Goal: Task Accomplishment & Management: Manage account settings

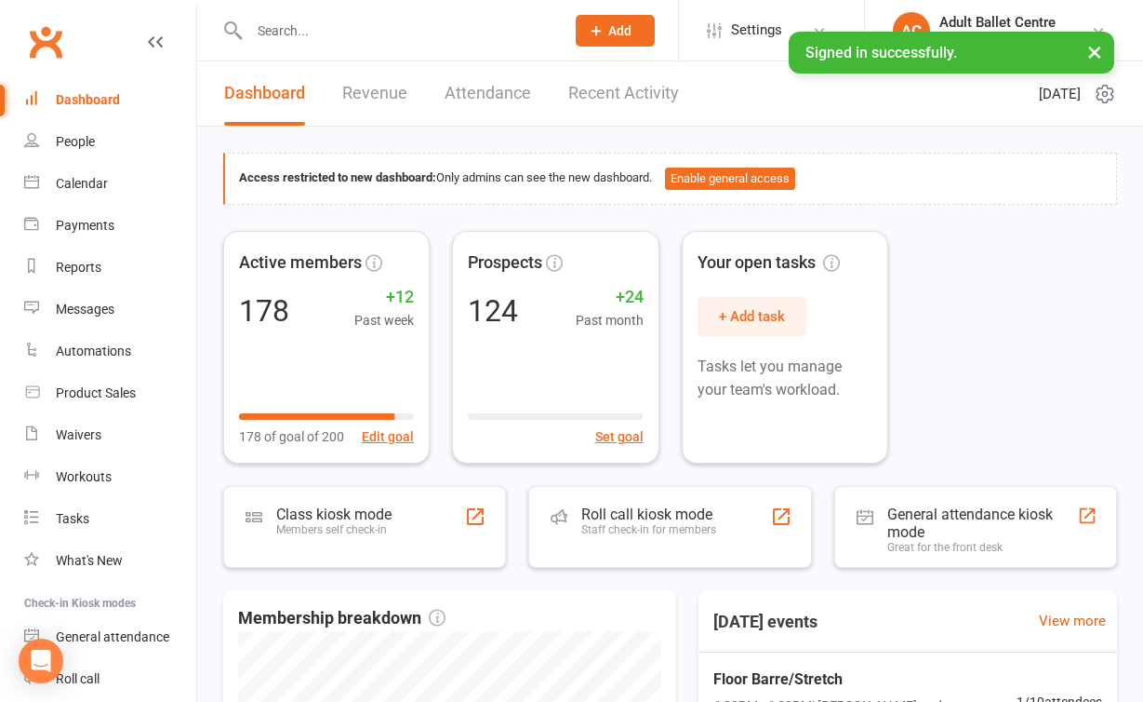
click at [618, 106] on link "Recent Activity" at bounding box center [623, 93] width 111 height 64
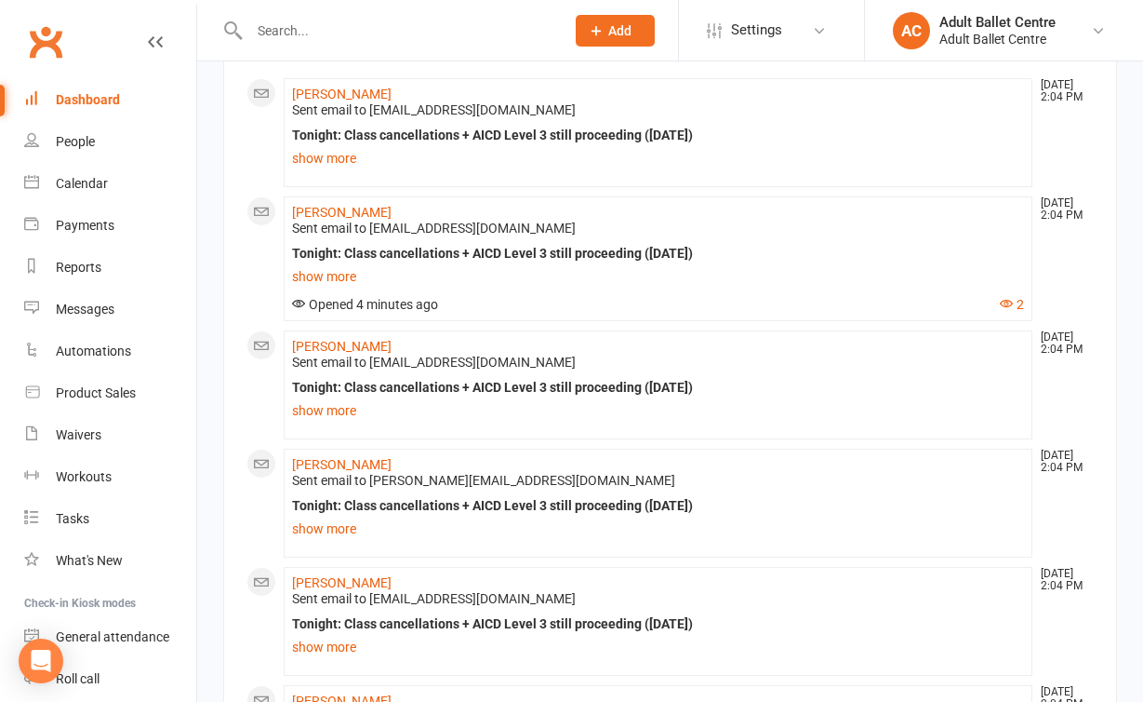
scroll to position [106, 0]
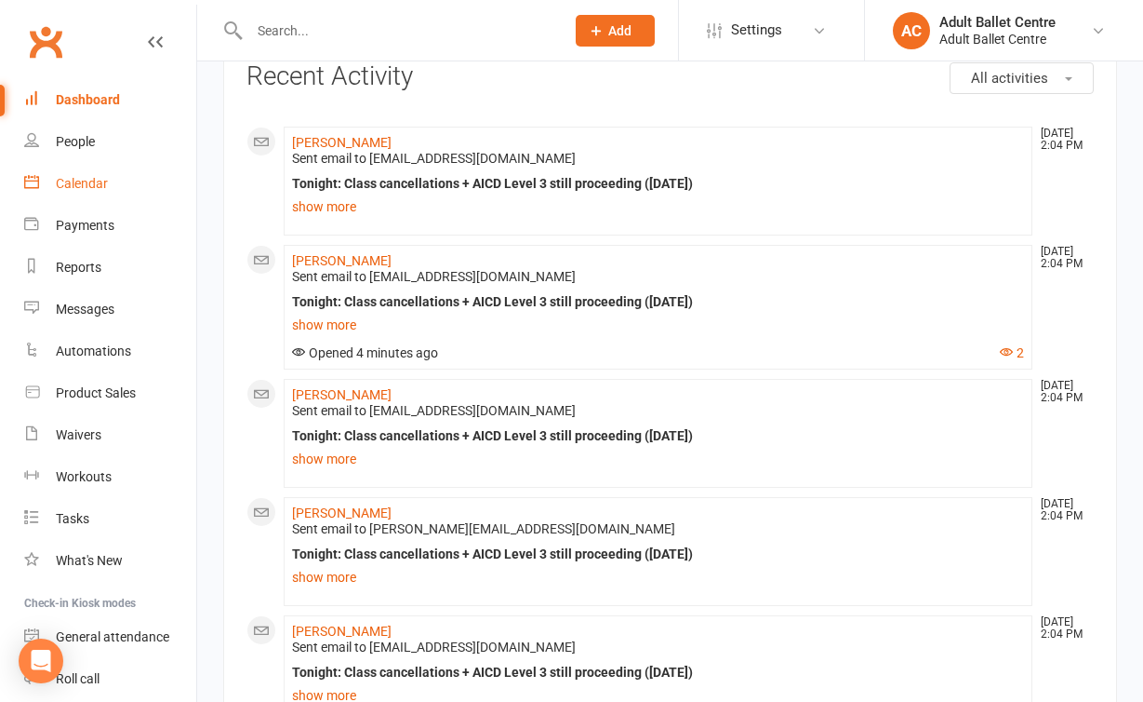
click at [115, 185] on link "Calendar" at bounding box center [110, 184] width 172 height 42
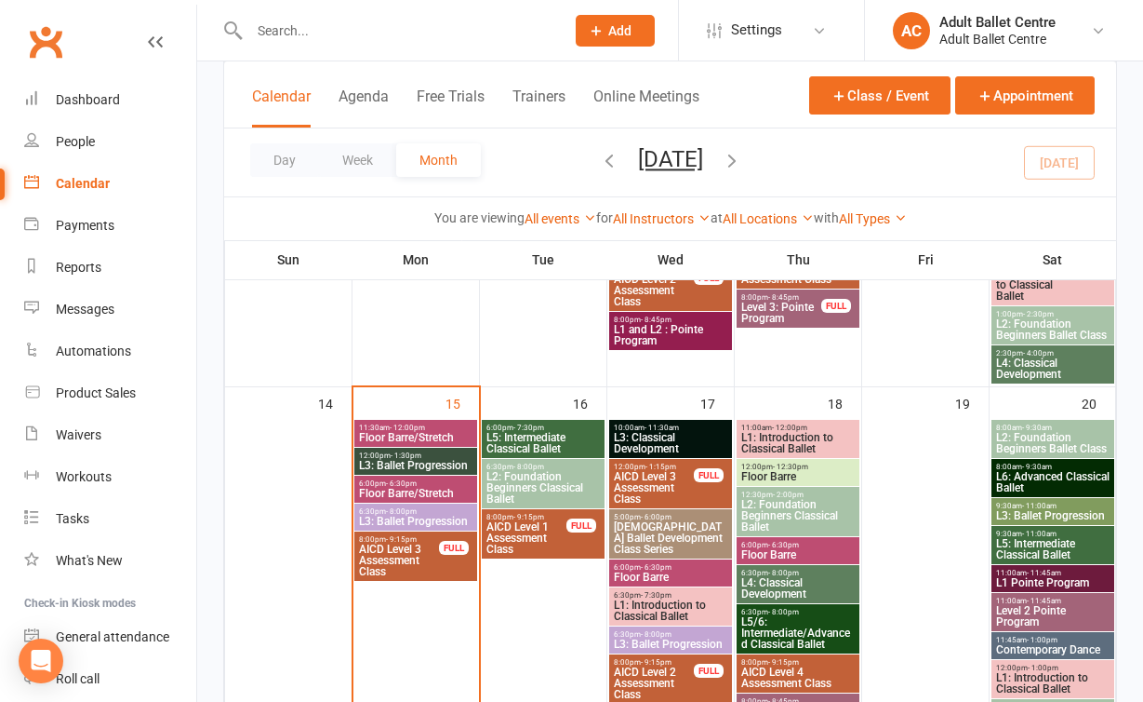
scroll to position [896, 0]
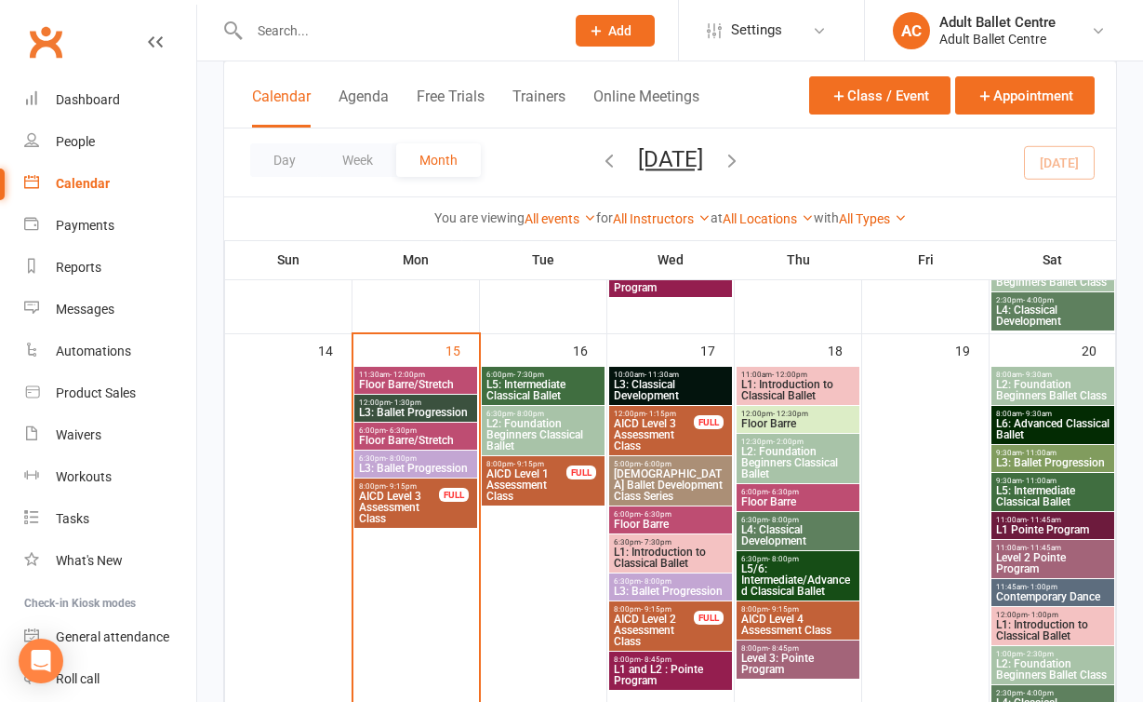
click at [406, 464] on span "L3: Ballet Progression" at bounding box center [415, 467] width 115 height 11
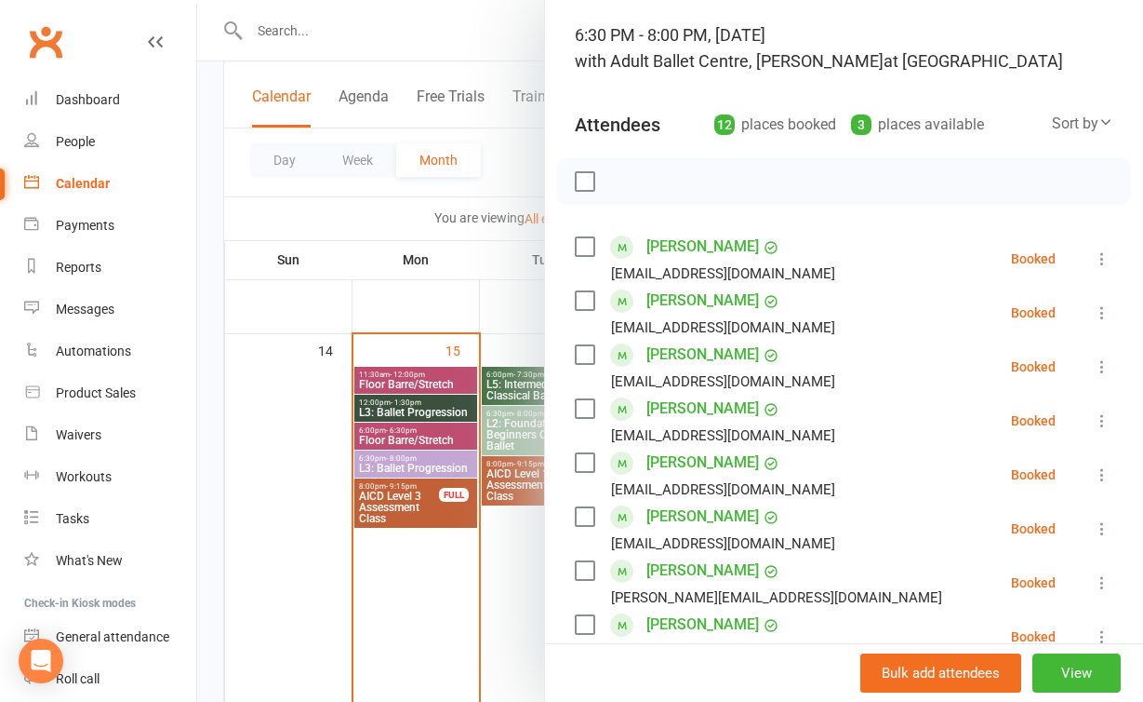
scroll to position [108, 0]
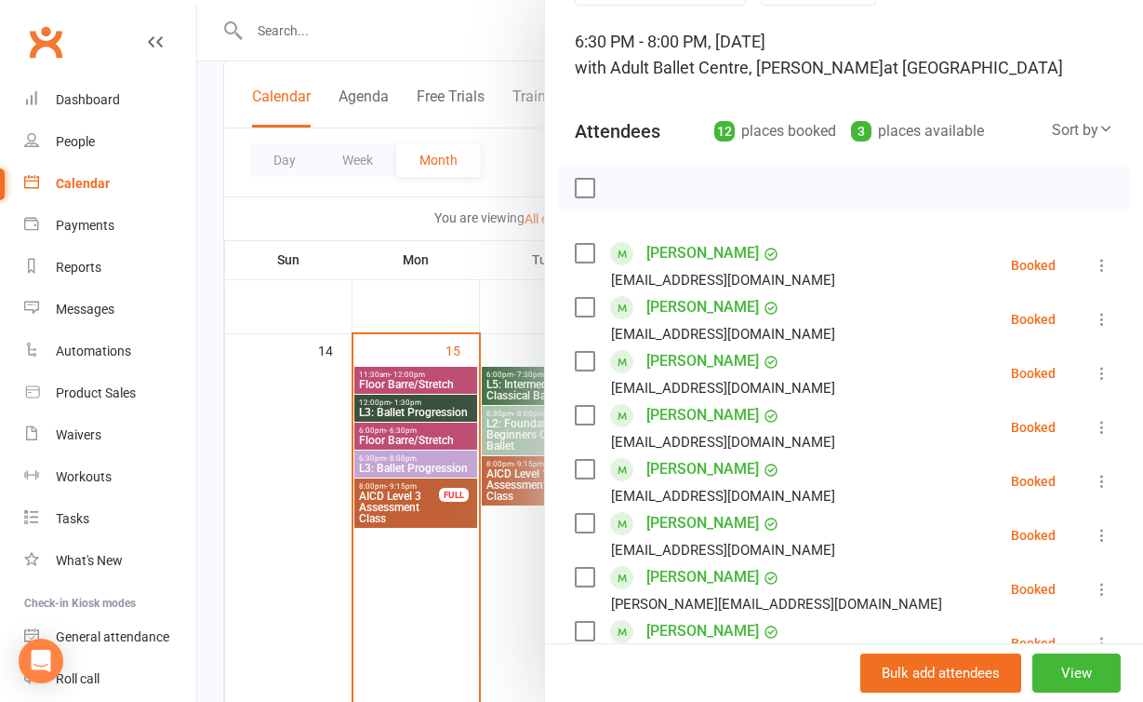
click at [491, 582] on div at bounding box center [670, 351] width 946 height 702
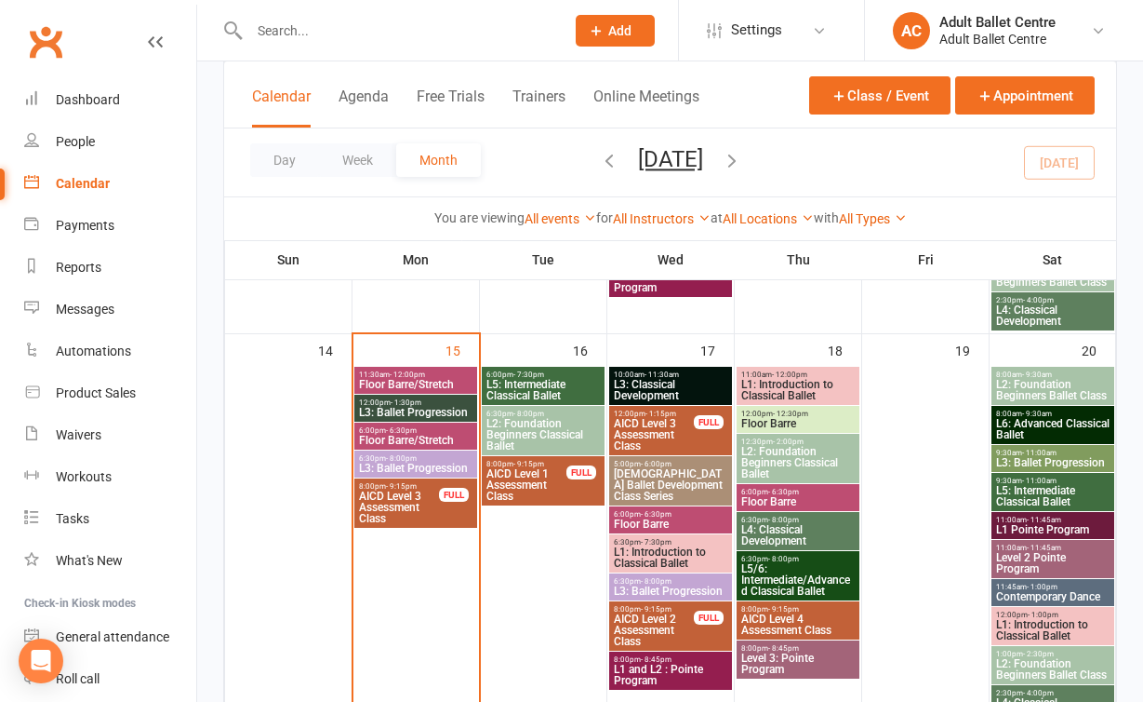
click at [633, 673] on span "L1 and L2 : Pointe Program" at bounding box center [670, 674] width 115 height 22
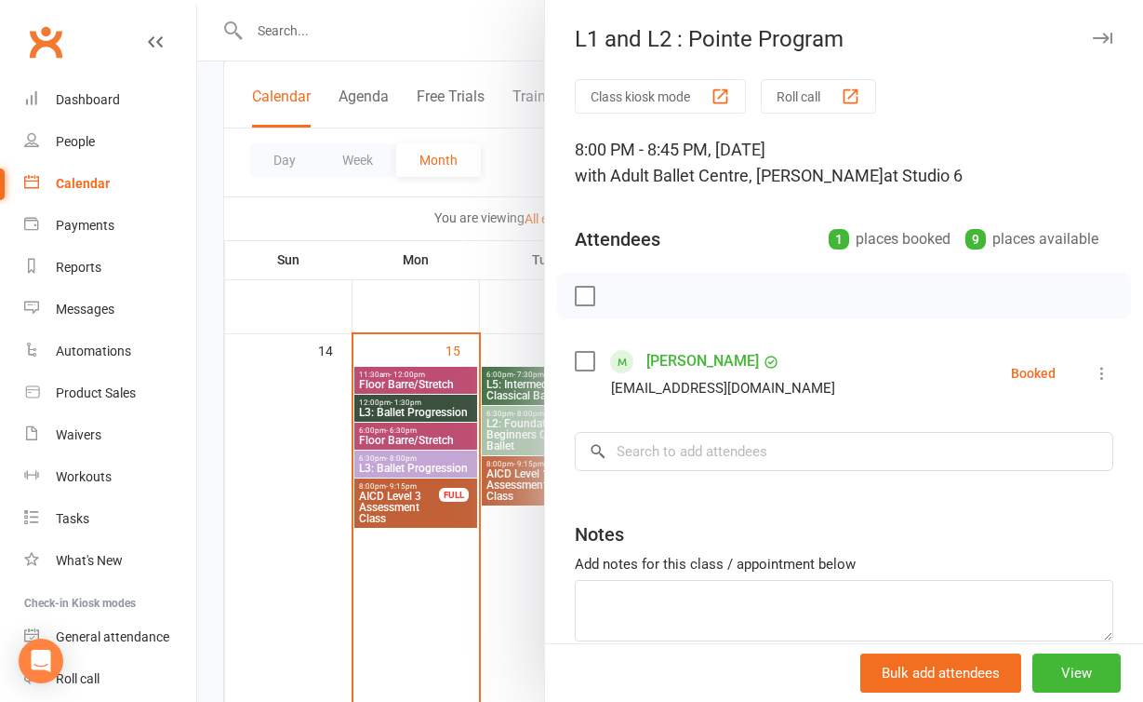
click at [513, 609] on div at bounding box center [670, 351] width 946 height 702
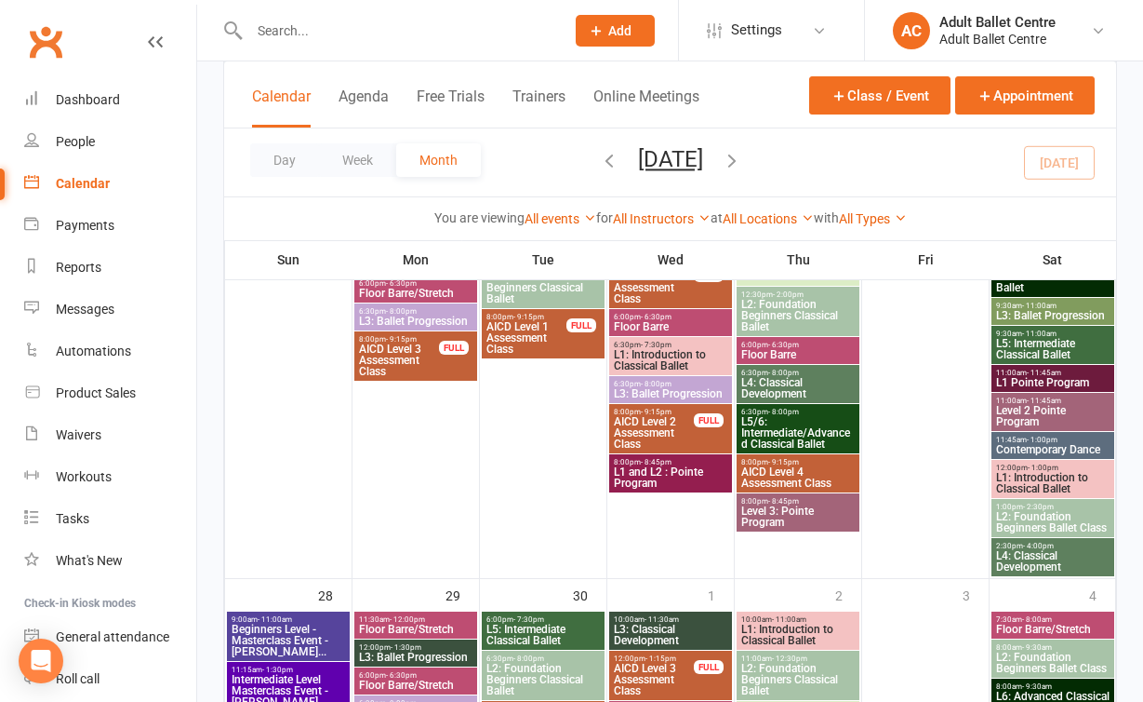
scroll to position [1495, 0]
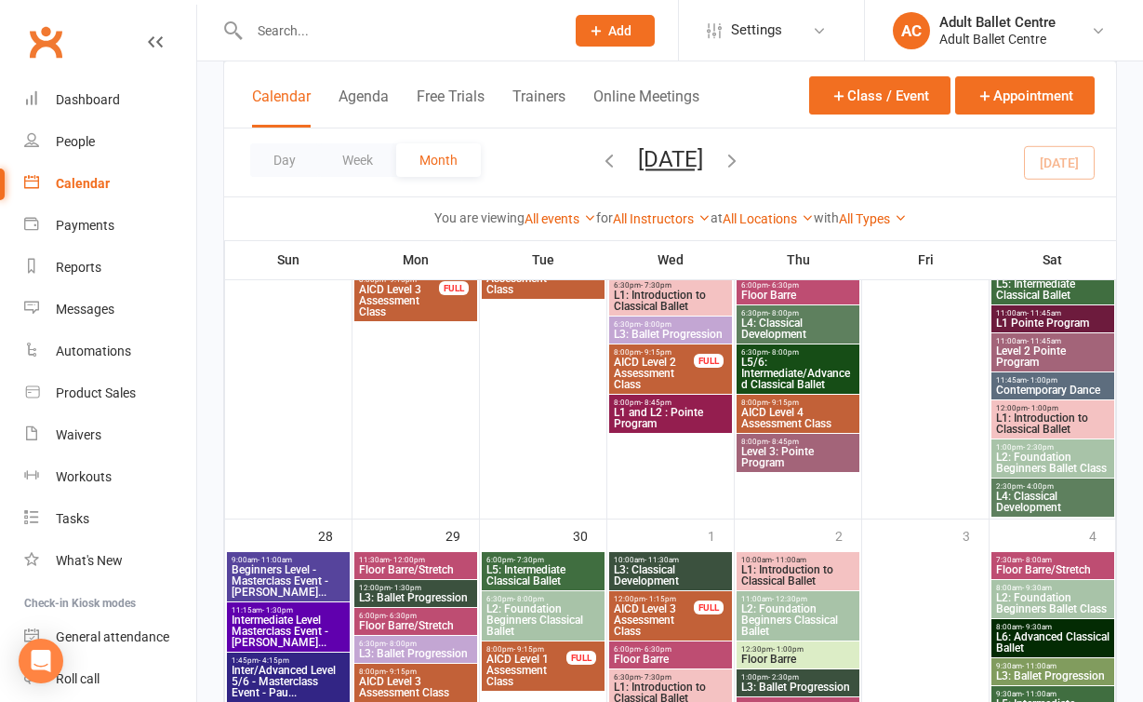
click at [639, 421] on span "L1 and L2 : Pointe Program" at bounding box center [670, 418] width 115 height 22
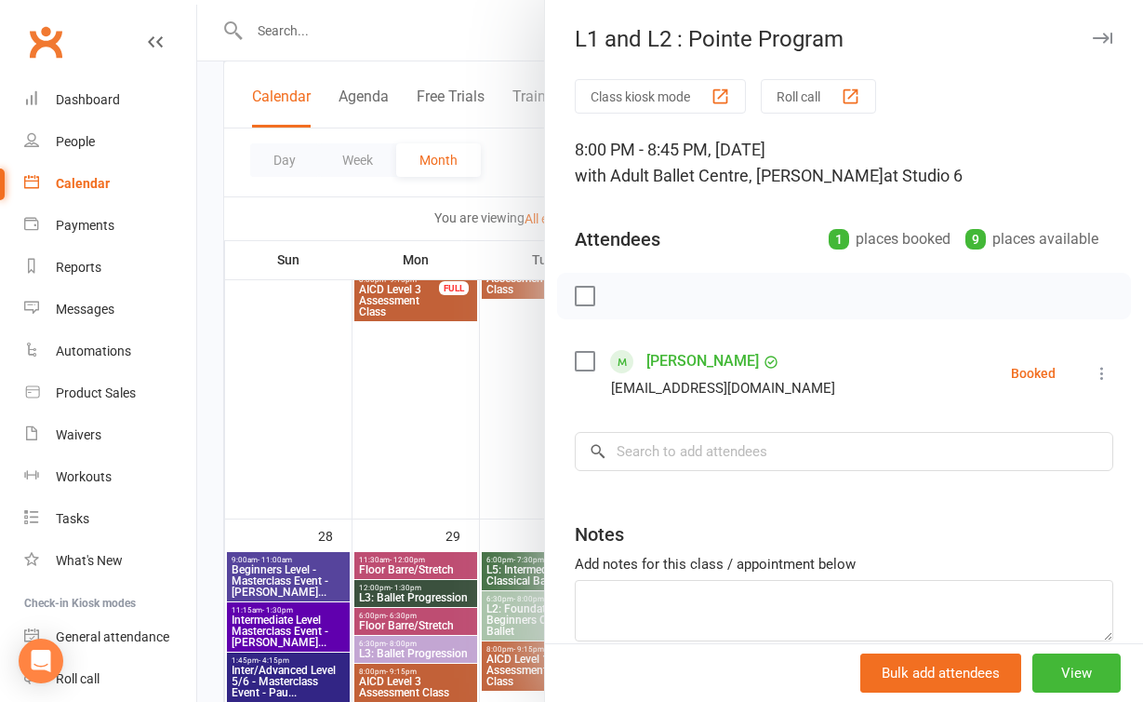
click at [447, 405] on div at bounding box center [670, 351] width 946 height 702
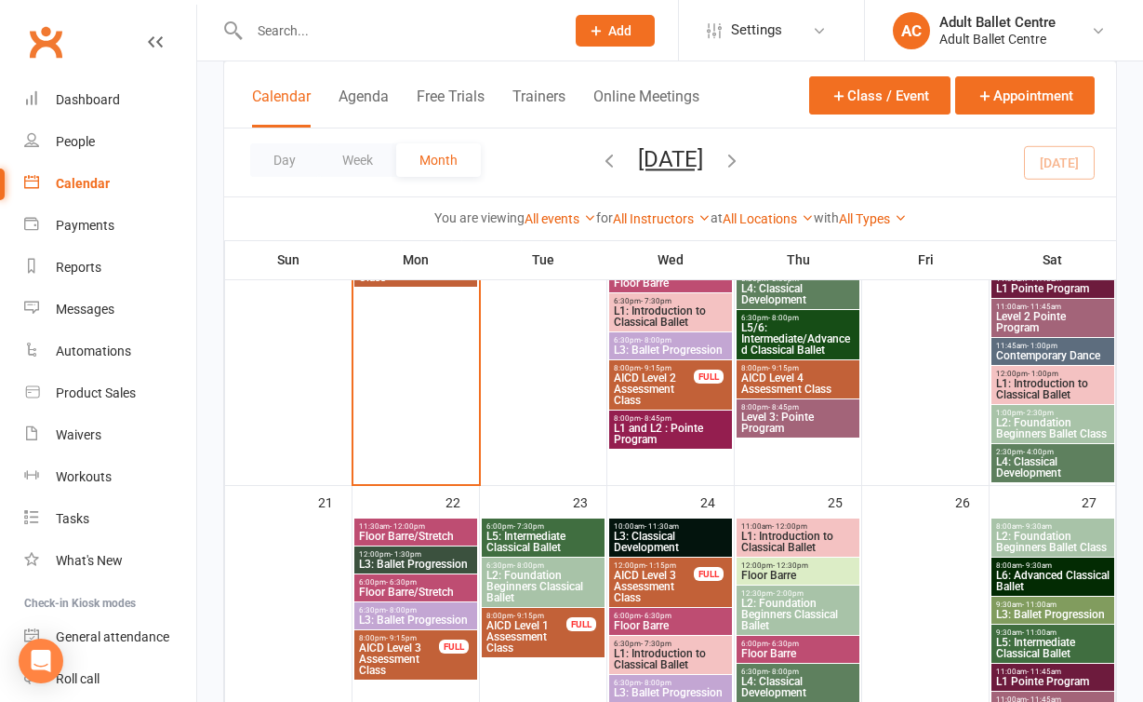
scroll to position [1129, 0]
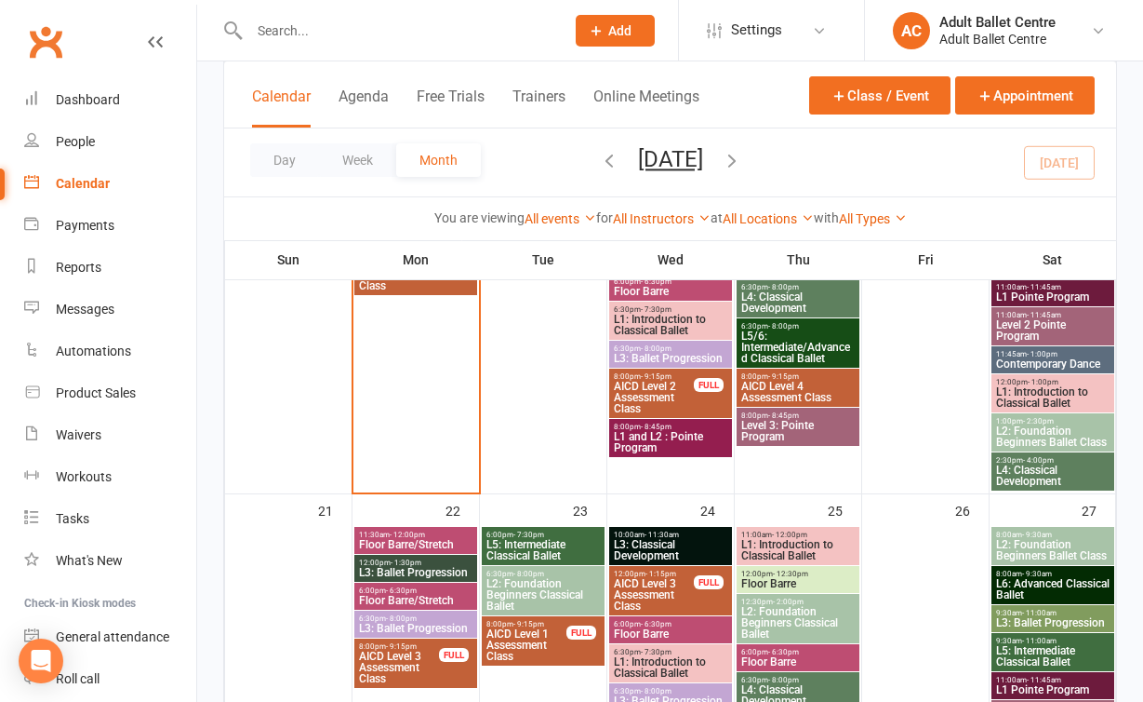
click at [327, 46] on div at bounding box center [387, 30] width 328 height 60
click at [320, 28] on input "text" at bounding box center [398, 31] width 308 height 26
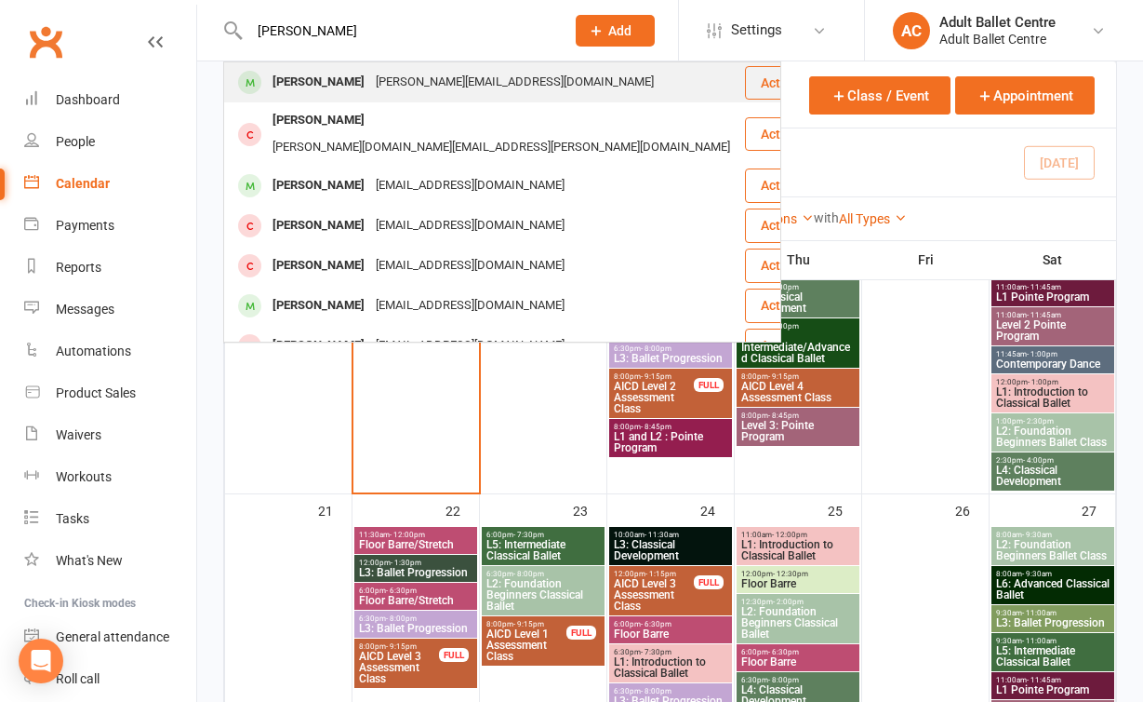
type input "[PERSON_NAME]"
drag, startPoint x: 324, startPoint y: 62, endPoint x: 327, endPoint y: 84, distance: 21.6
click at [327, 84] on div "[PERSON_NAME]" at bounding box center [318, 82] width 103 height 27
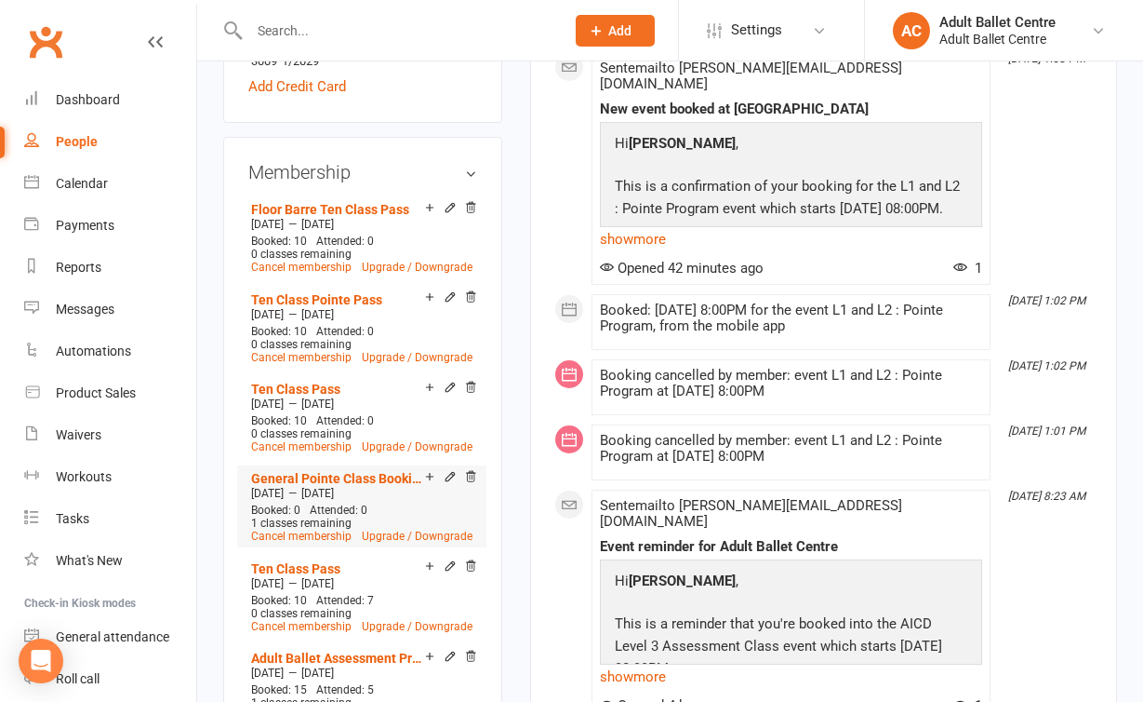
scroll to position [778, 0]
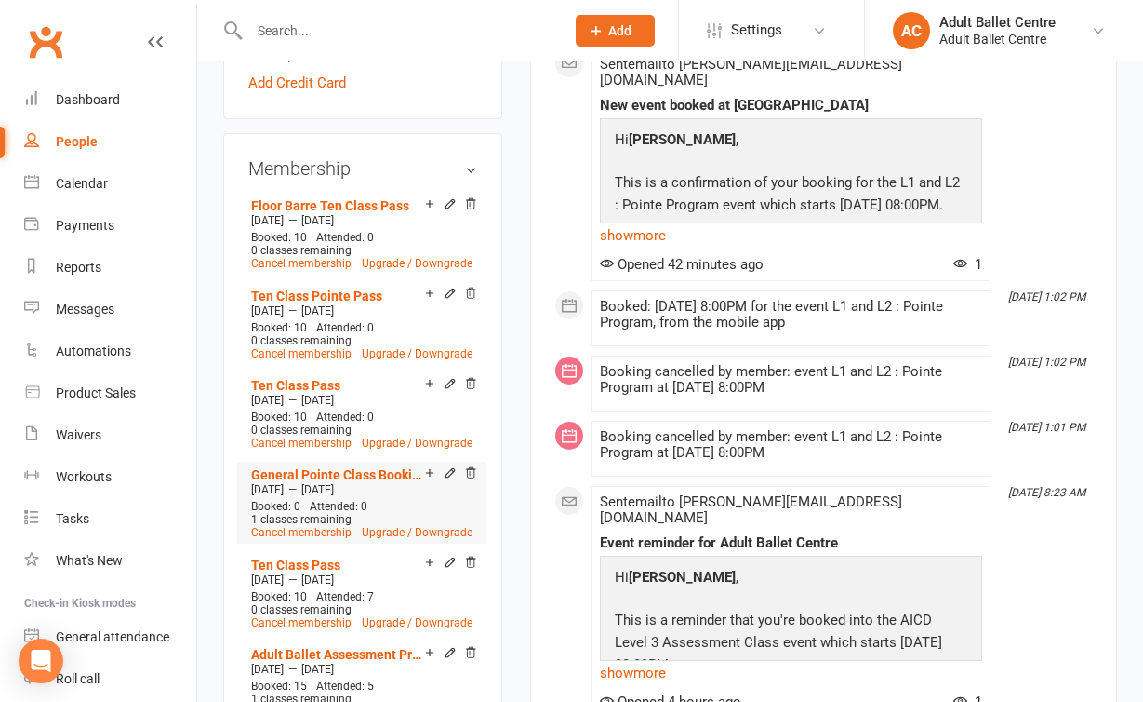
click at [448, 465] on div "Add make-up class" at bounding box center [495, 475] width 104 height 20
click at [449, 466] on icon at bounding box center [450, 472] width 13 height 13
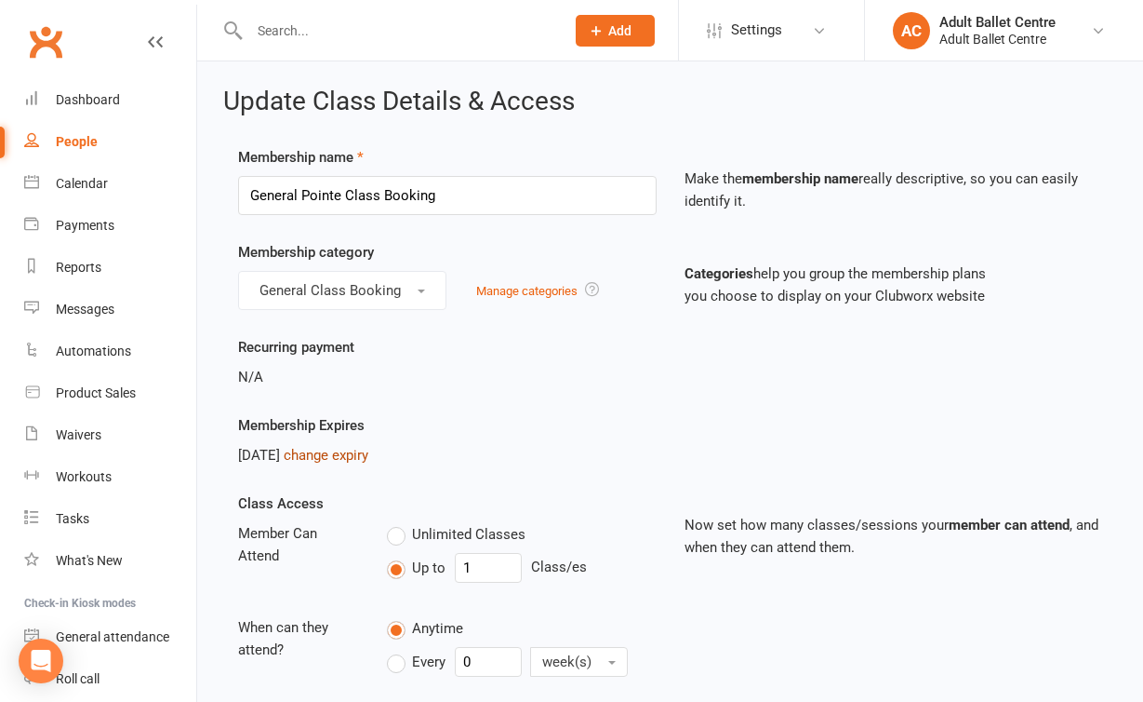
click at [368, 456] on link "change expiry" at bounding box center [326, 455] width 85 height 17
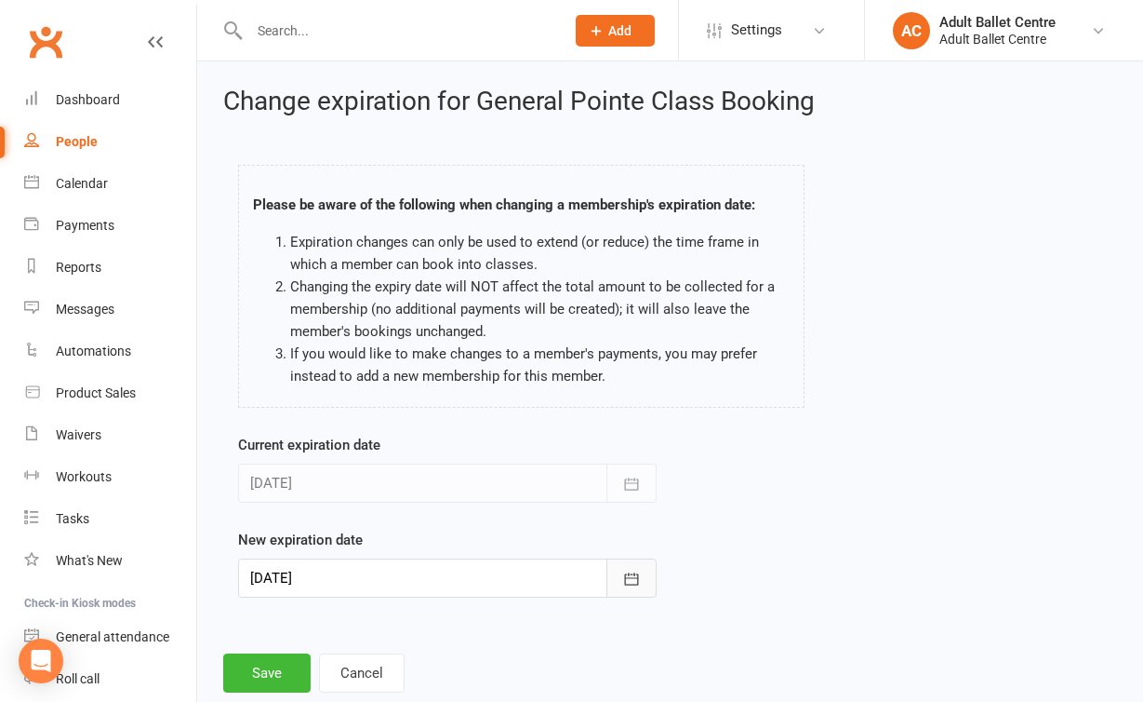
click at [639, 567] on button "button" at bounding box center [632, 577] width 50 height 39
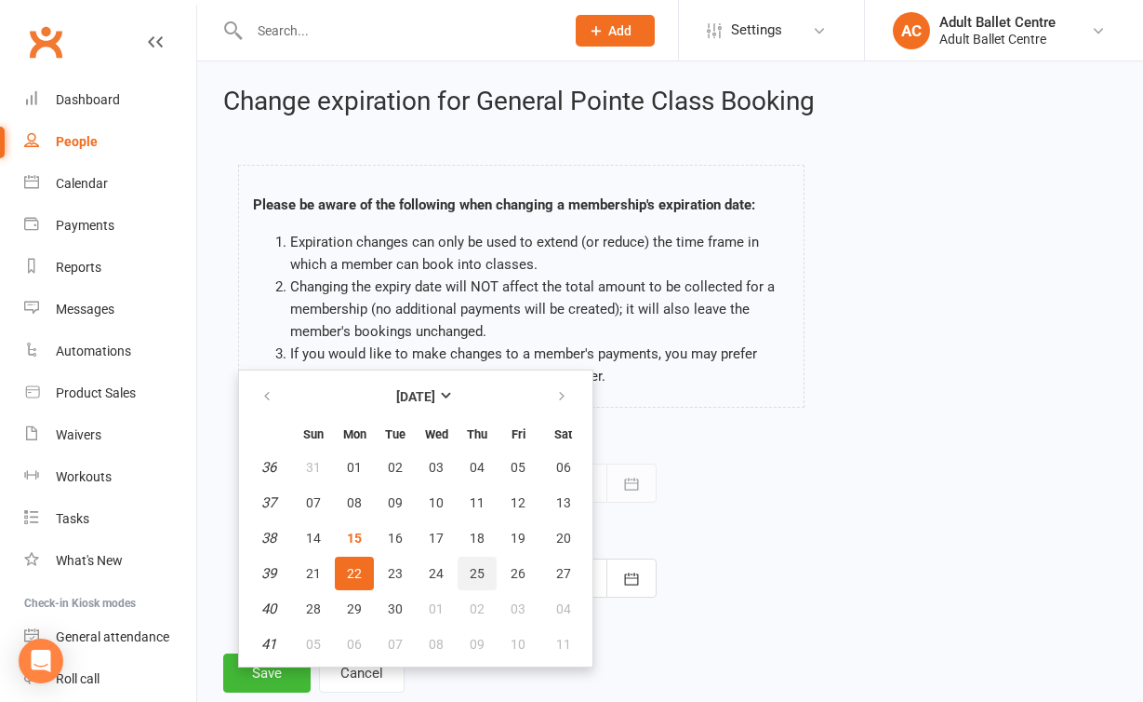
click at [470, 572] on span "25" at bounding box center [477, 573] width 15 height 15
type input "[DATE]"
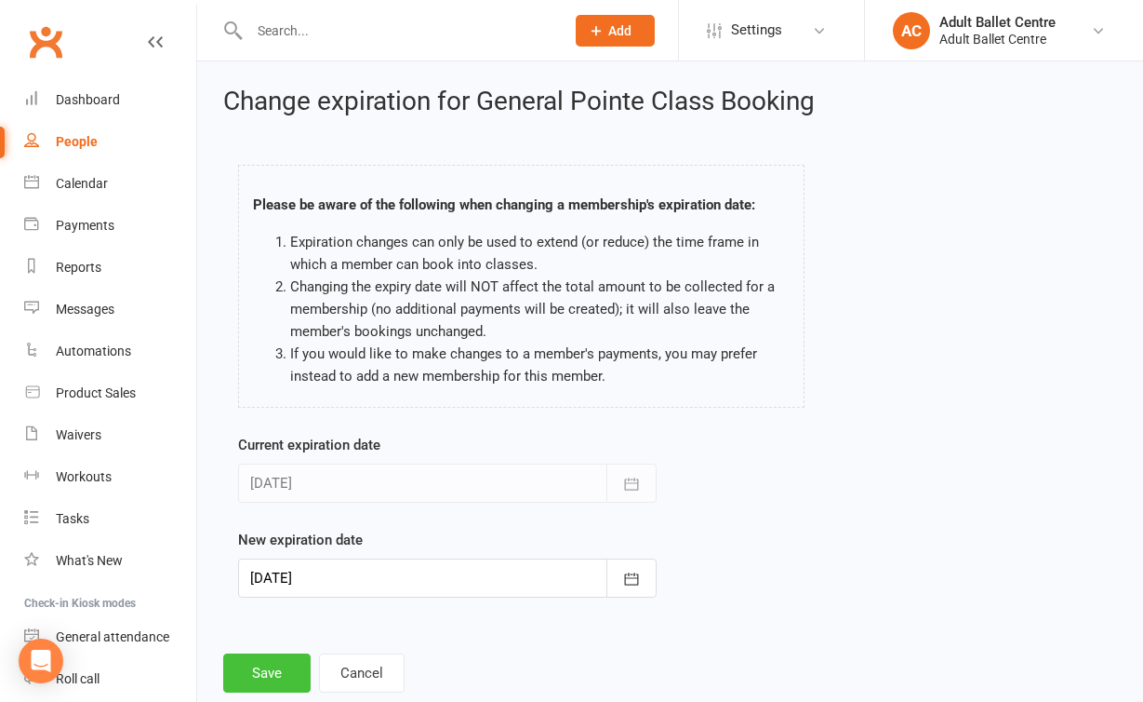
click at [281, 677] on button "Save" at bounding box center [266, 672] width 87 height 39
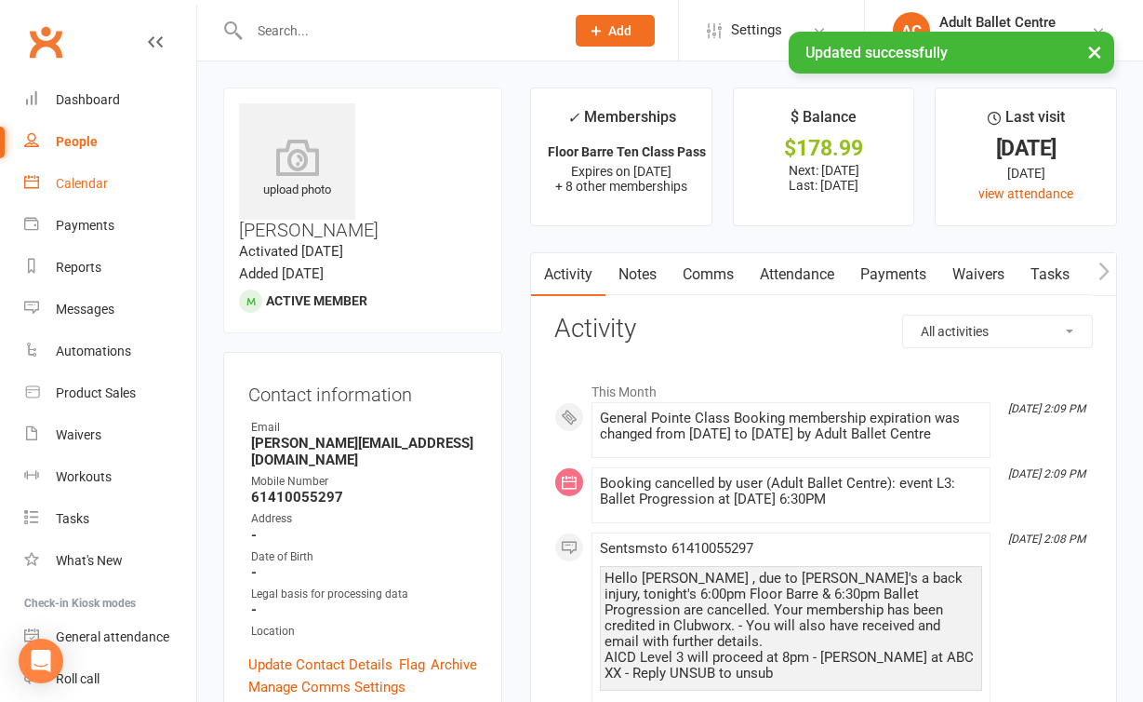
click at [93, 180] on div "Calendar" at bounding box center [82, 183] width 52 height 15
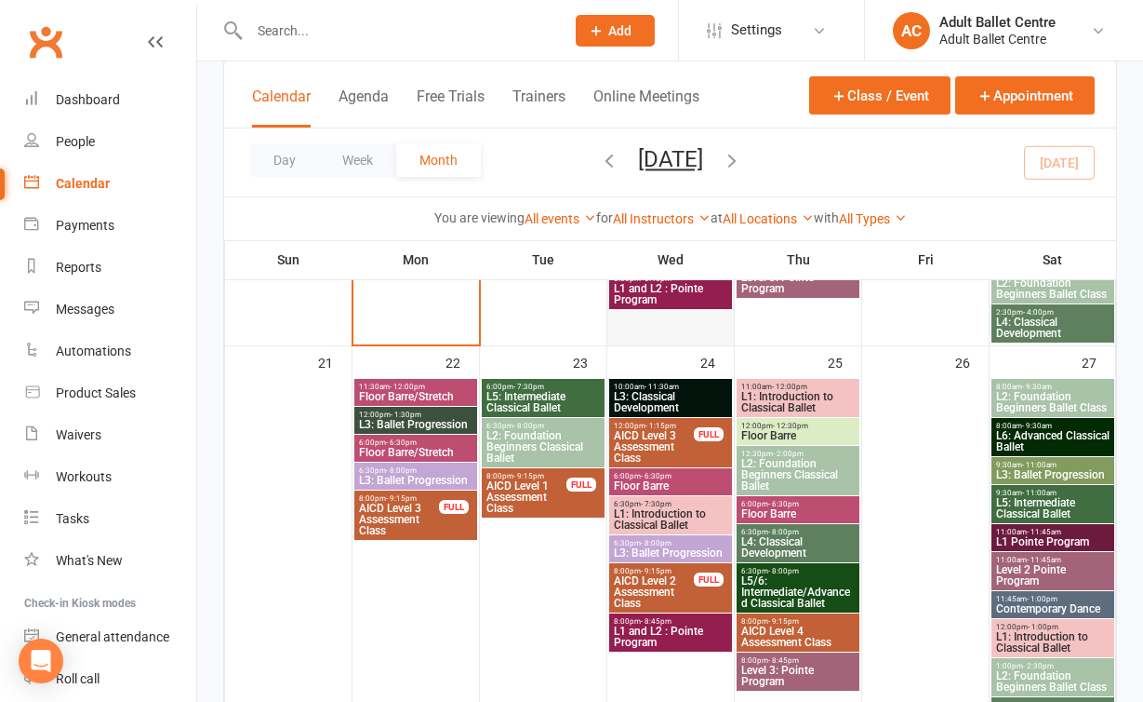
scroll to position [1301, 0]
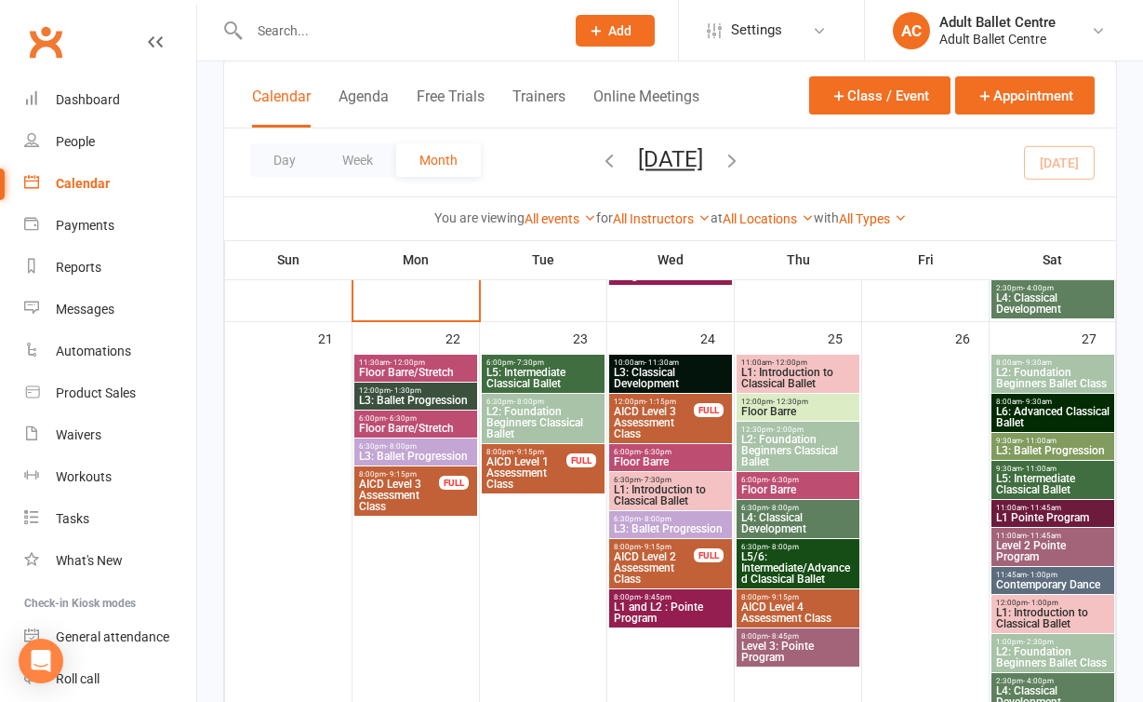
click at [690, 621] on span "L1 and L2 : Pointe Program" at bounding box center [670, 612] width 115 height 22
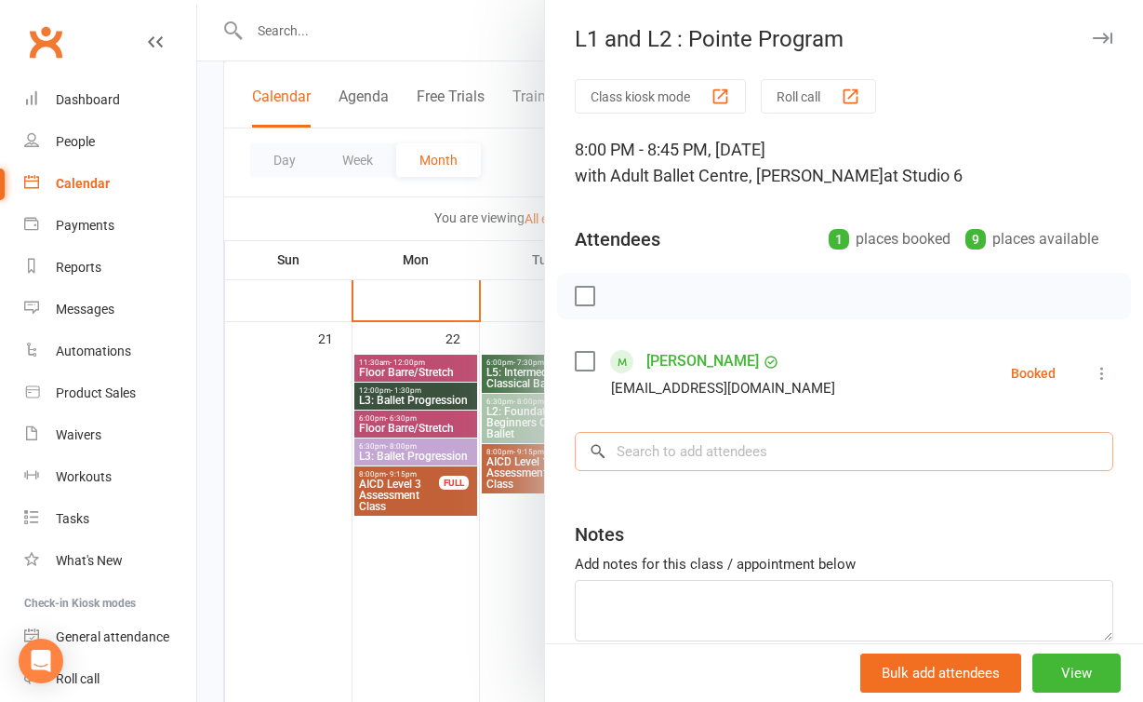
click at [693, 433] on input "search" at bounding box center [844, 451] width 539 height 39
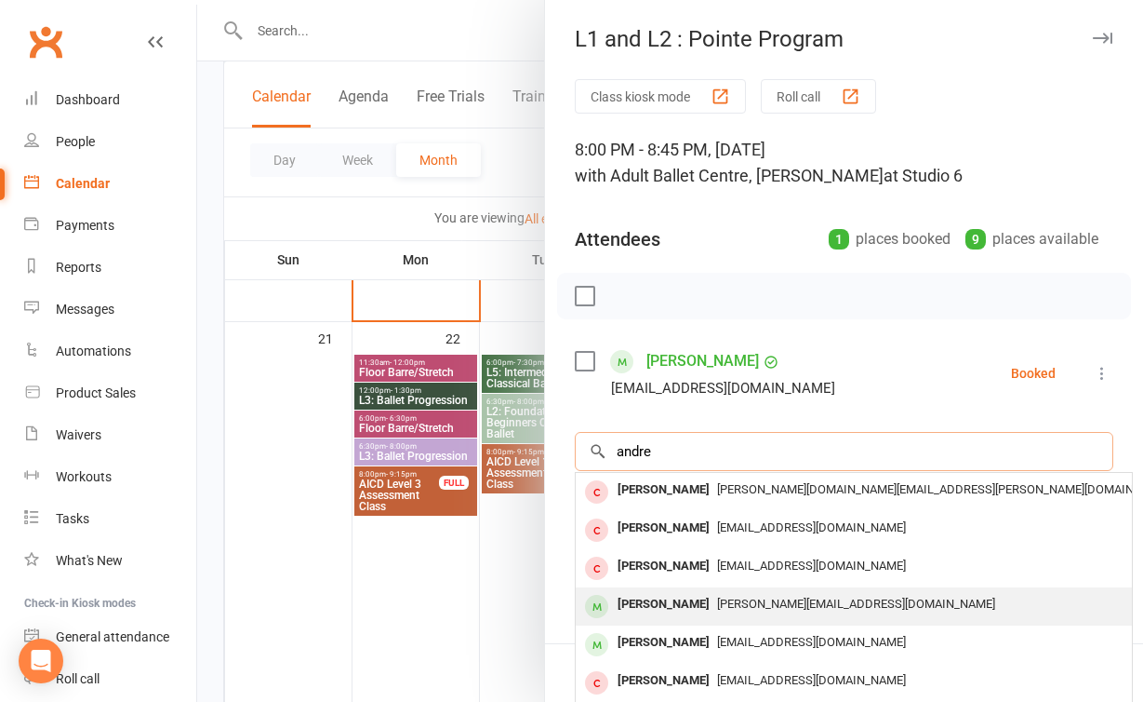
type input "andre"
click at [725, 610] on div "[PERSON_NAME][EMAIL_ADDRESS][DOMAIN_NAME]" at bounding box center [853, 604] width 541 height 27
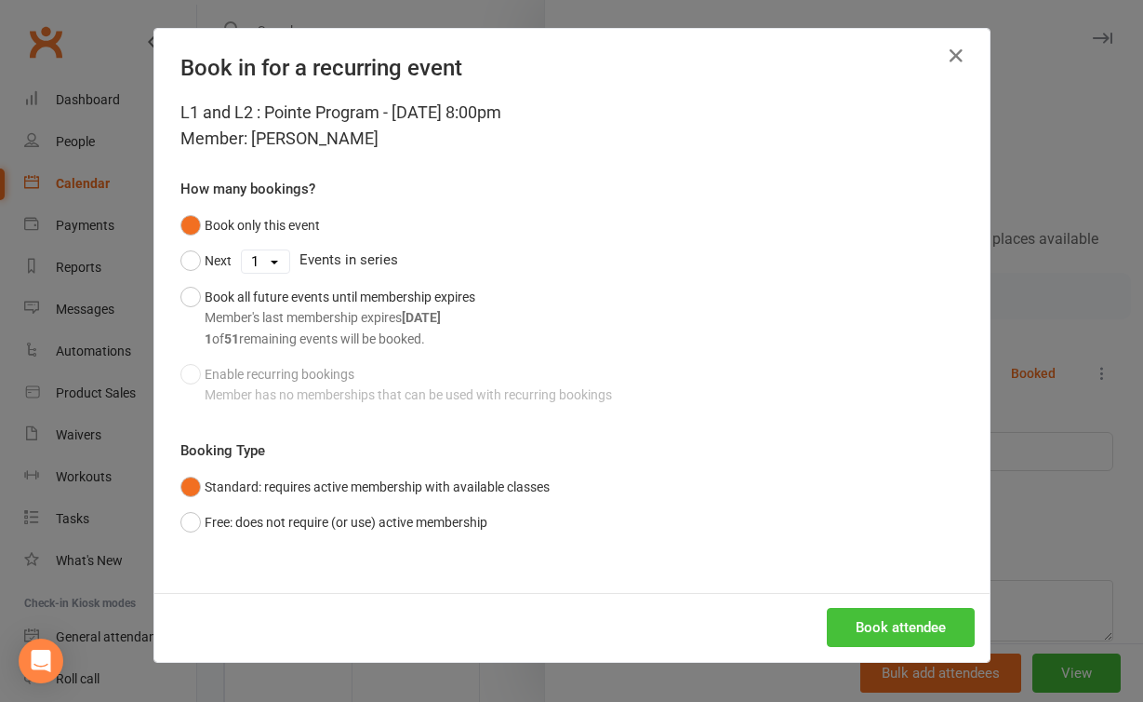
click at [866, 619] on button "Book attendee" at bounding box center [901, 627] width 148 height 39
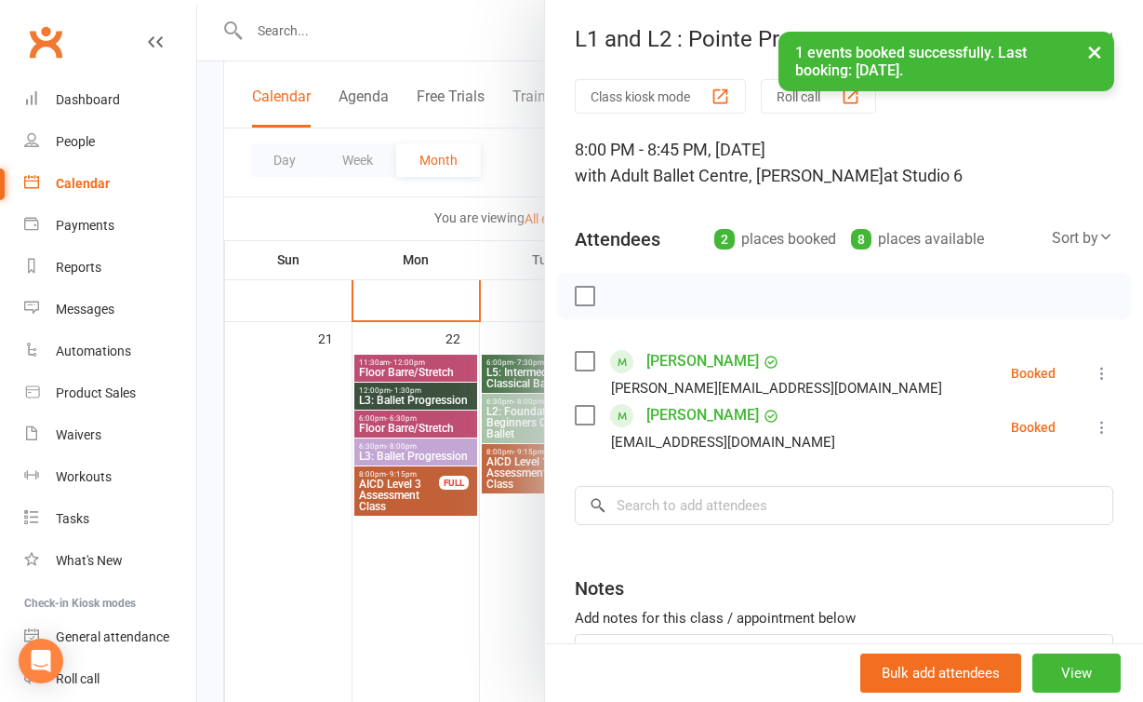
click at [473, 608] on div at bounding box center [670, 351] width 946 height 702
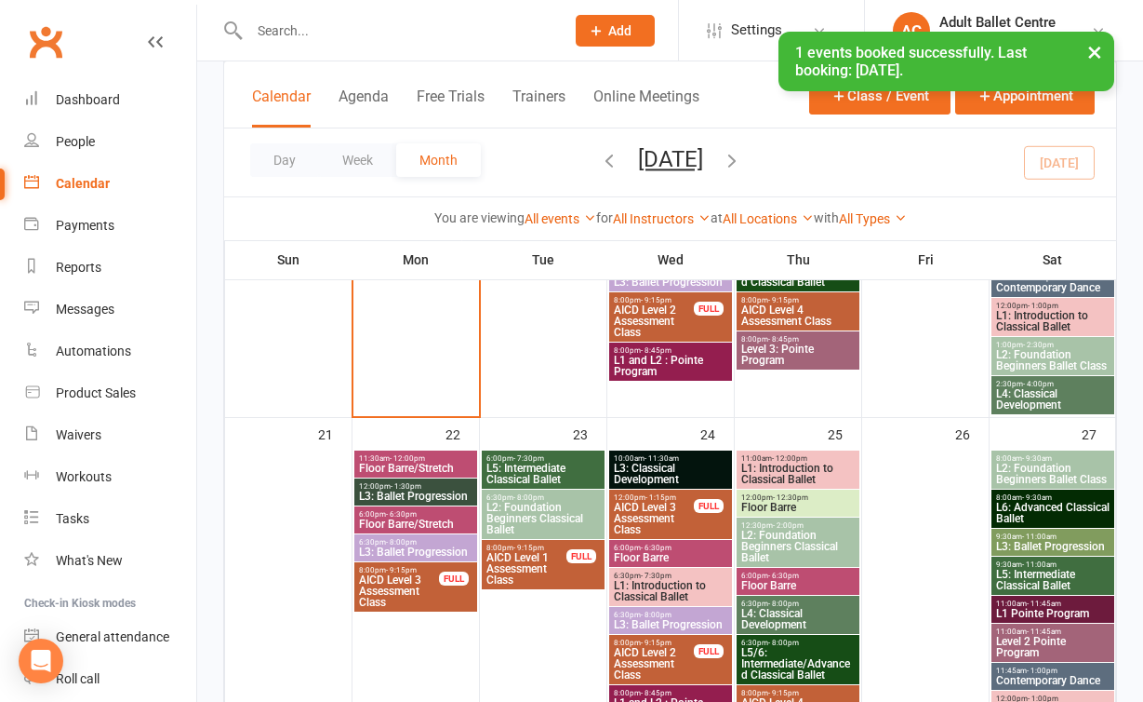
scroll to position [1324, 1]
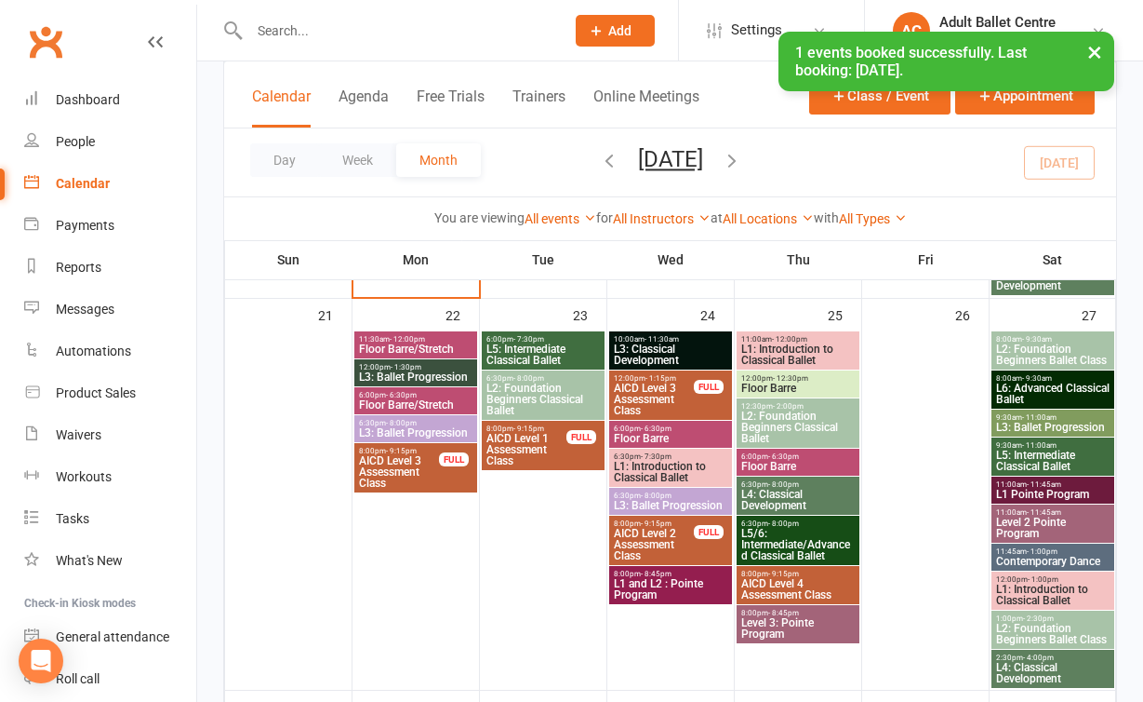
click at [394, 365] on span "- 1:30pm" at bounding box center [406, 367] width 31 height 8
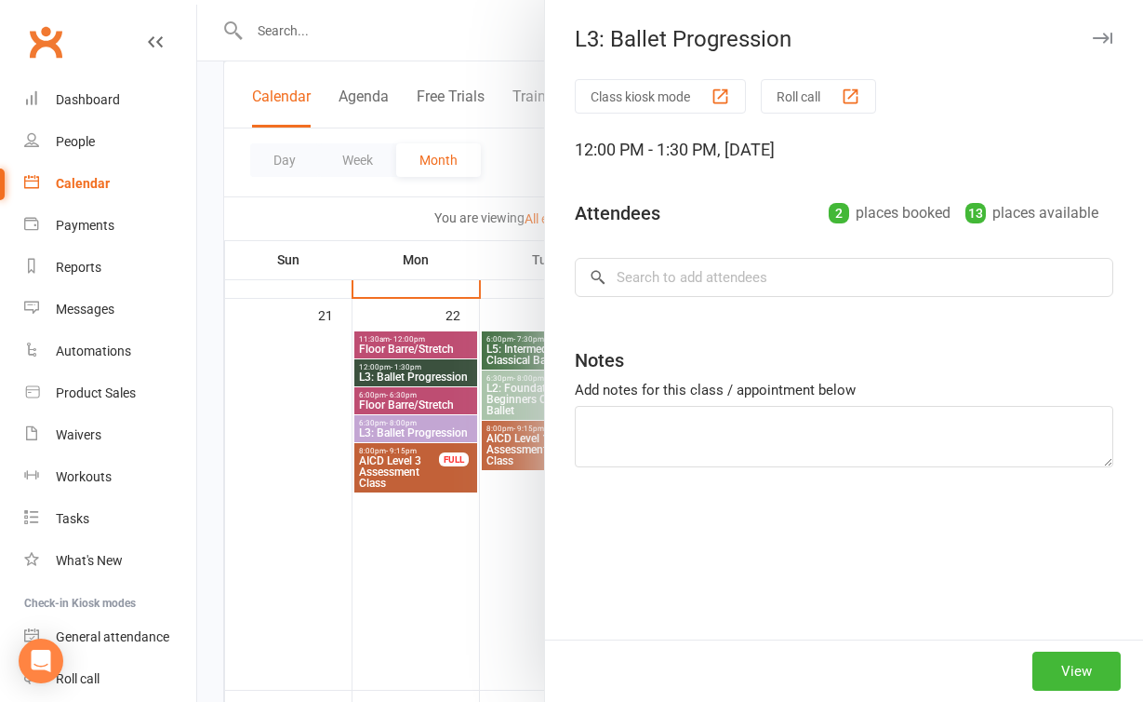
scroll to position [1324, 0]
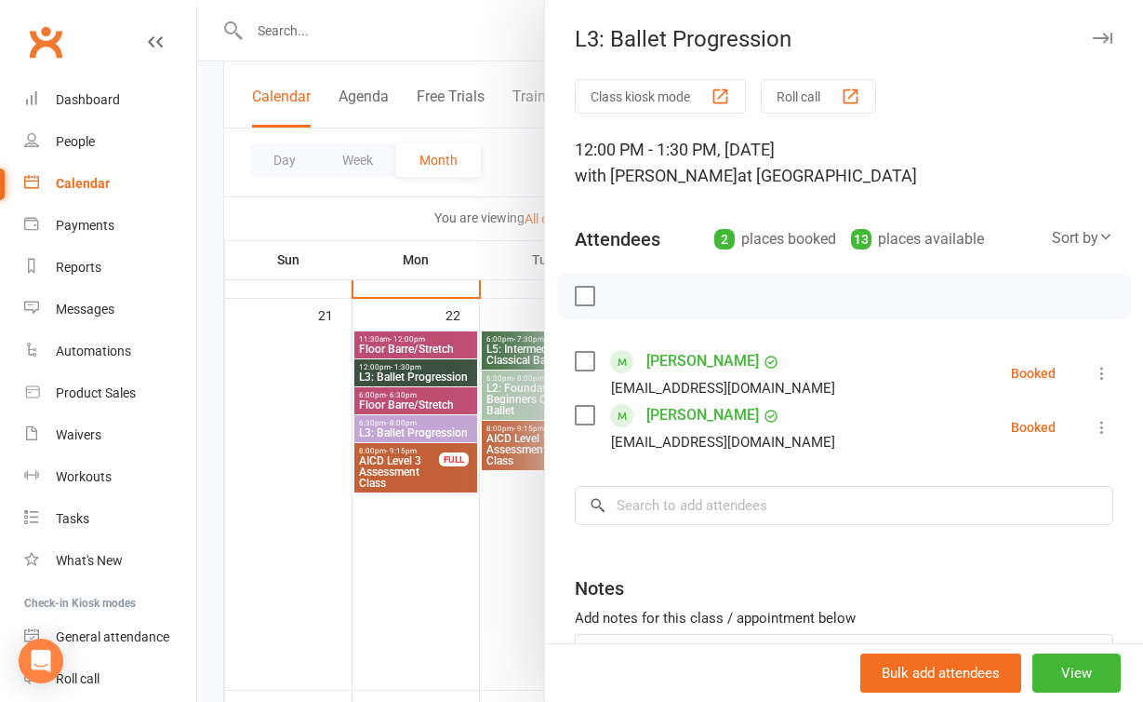
click at [450, 589] on div at bounding box center [670, 351] width 946 height 702
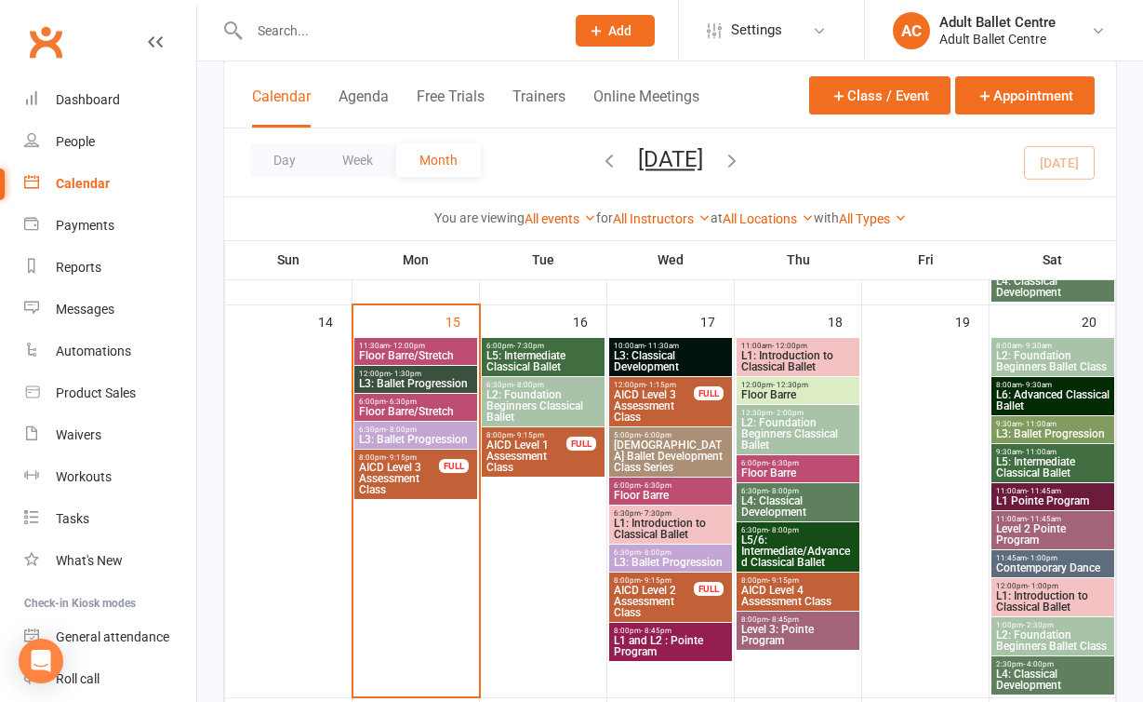
scroll to position [919, 0]
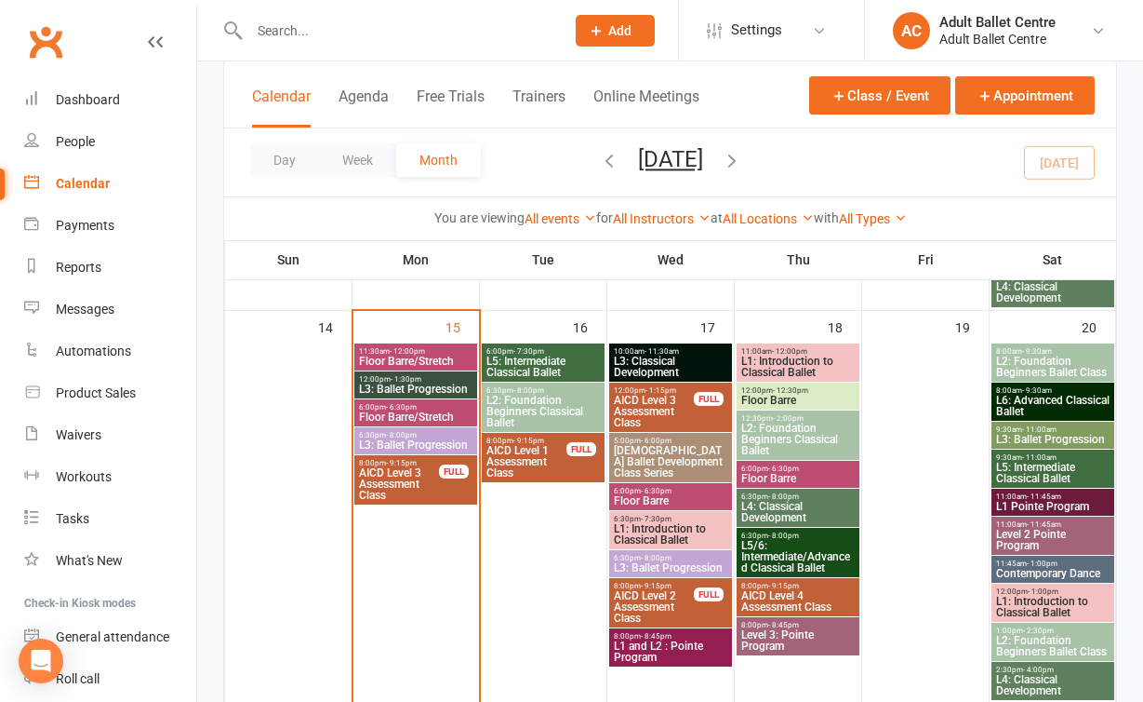
click at [336, 41] on input "text" at bounding box center [398, 31] width 308 height 26
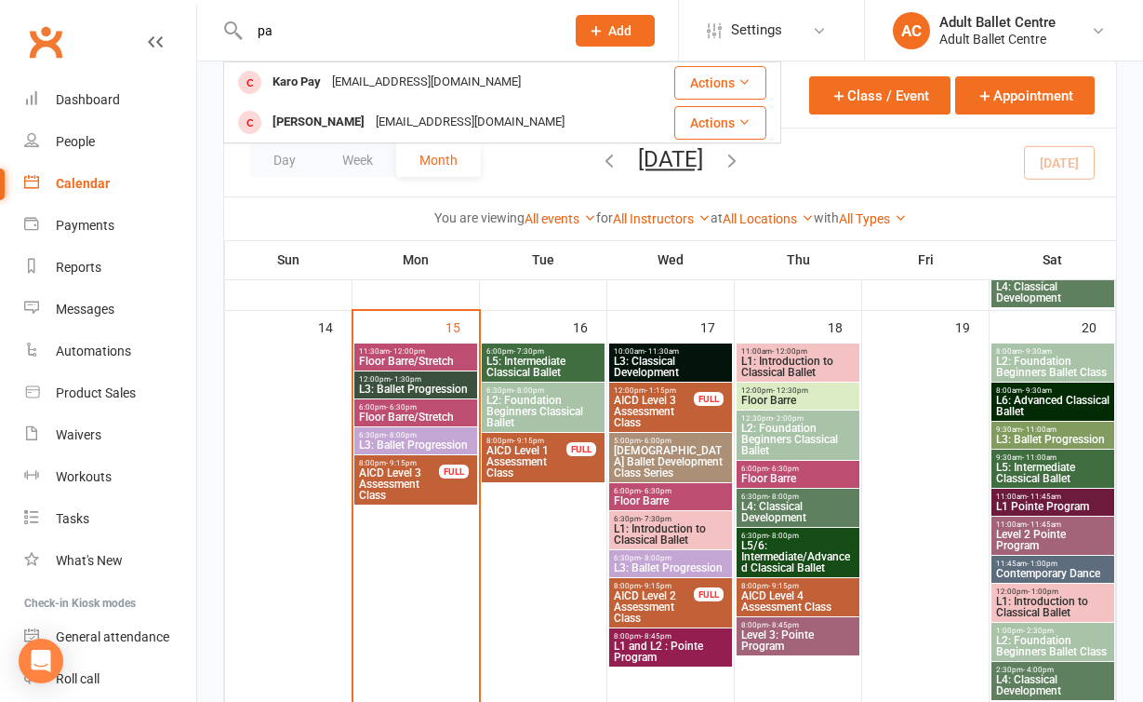
type input "p"
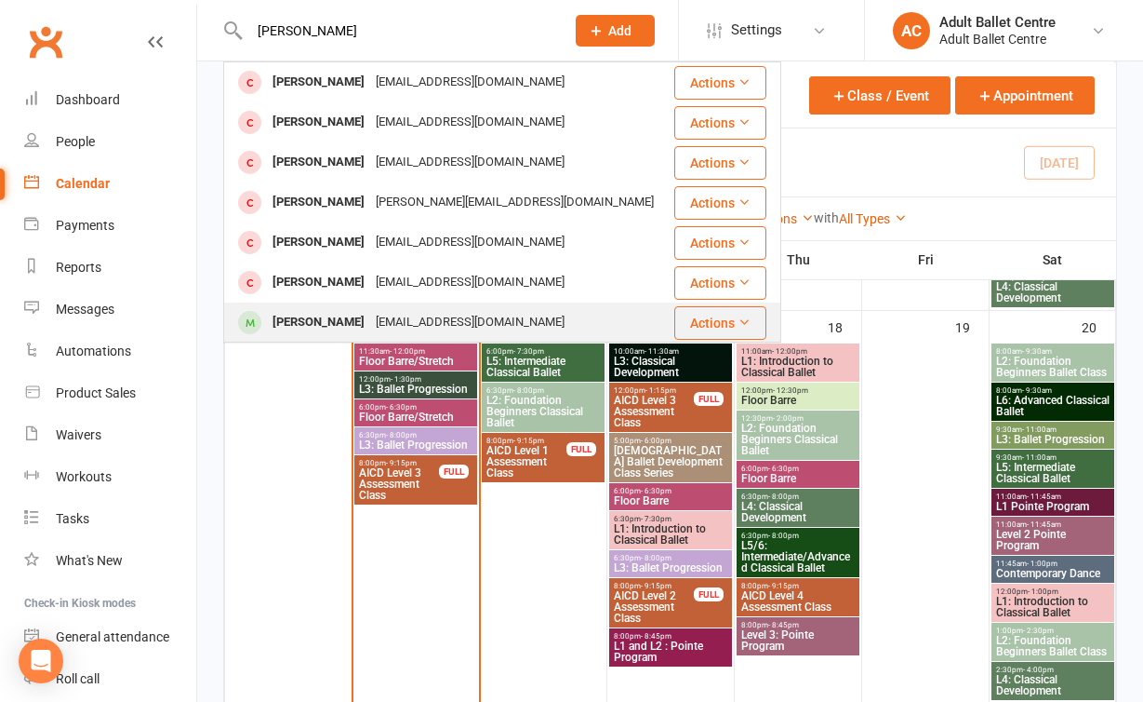
type input "[PERSON_NAME]"
click at [370, 315] on div "[EMAIL_ADDRESS][DOMAIN_NAME]" at bounding box center [470, 322] width 200 height 27
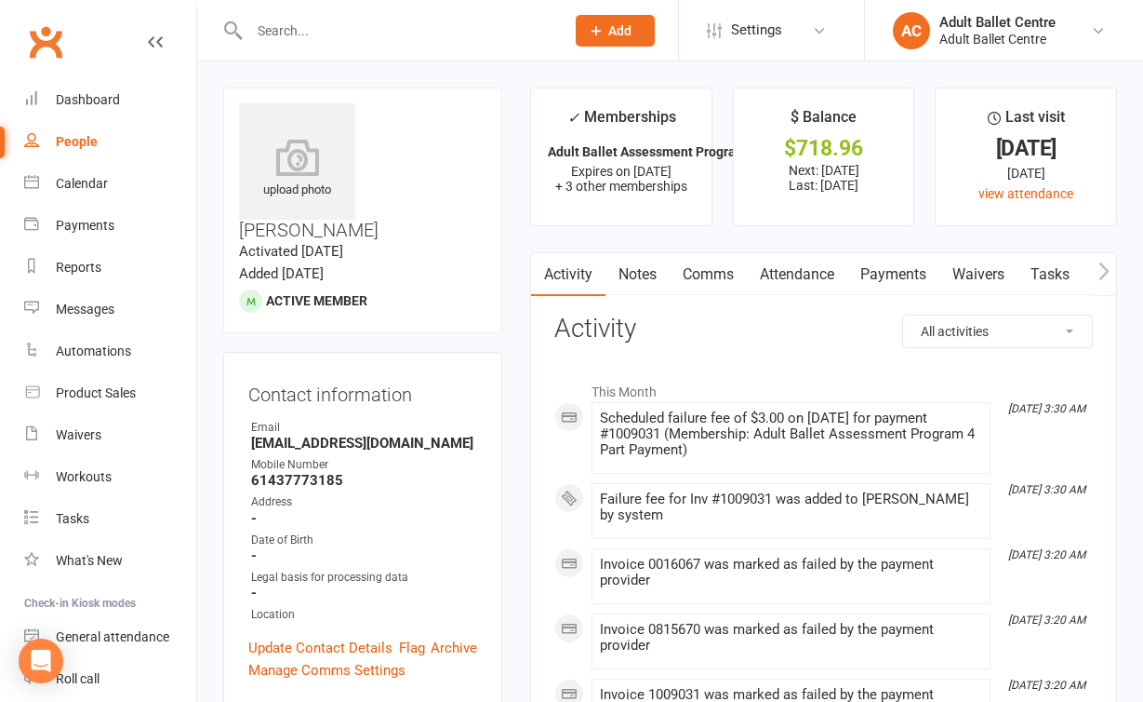
click at [897, 261] on link "Payments" at bounding box center [894, 274] width 92 height 43
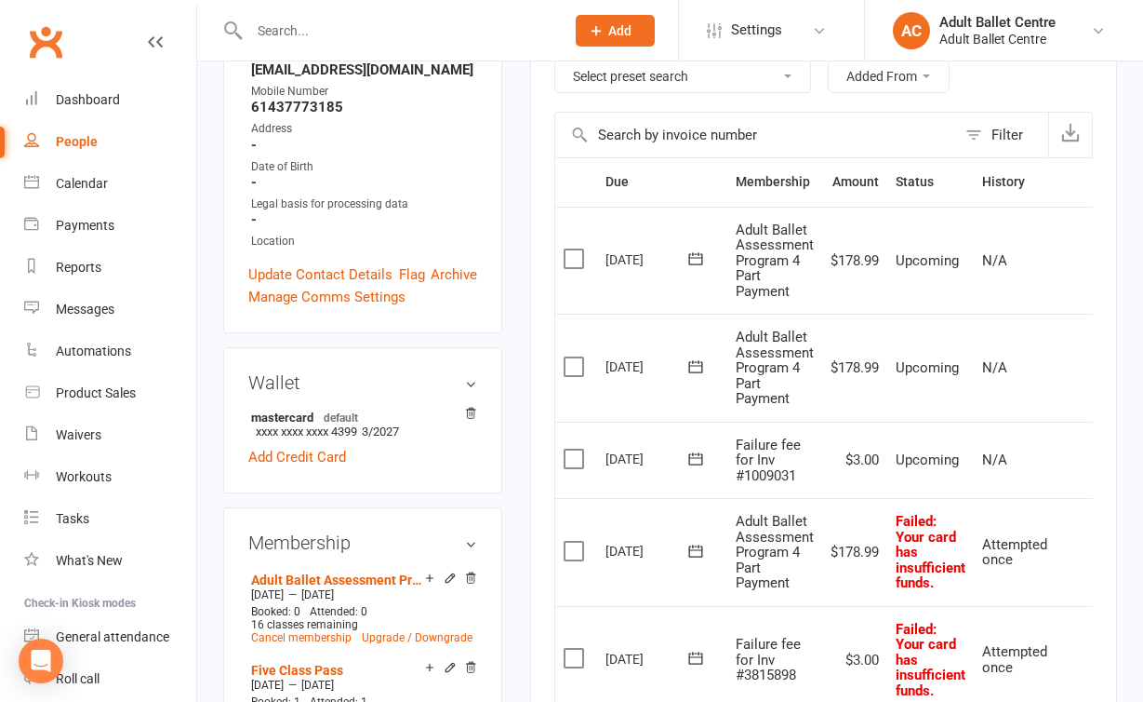
scroll to position [375, 0]
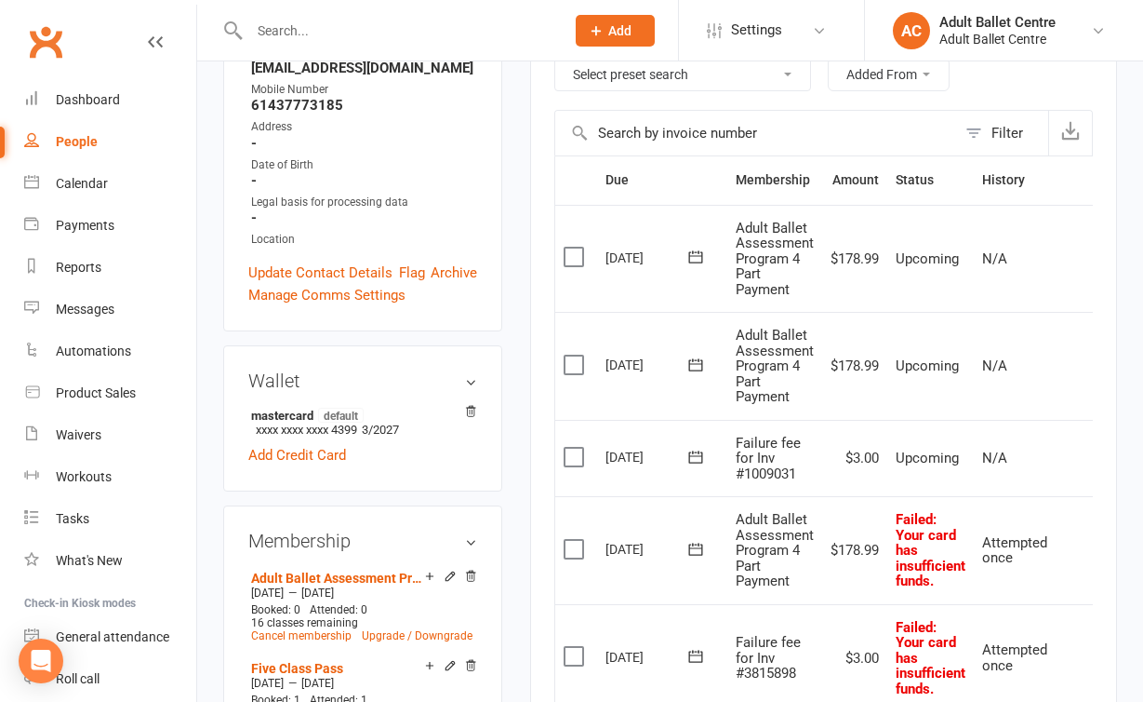
click at [691, 546] on icon at bounding box center [696, 548] width 14 height 12
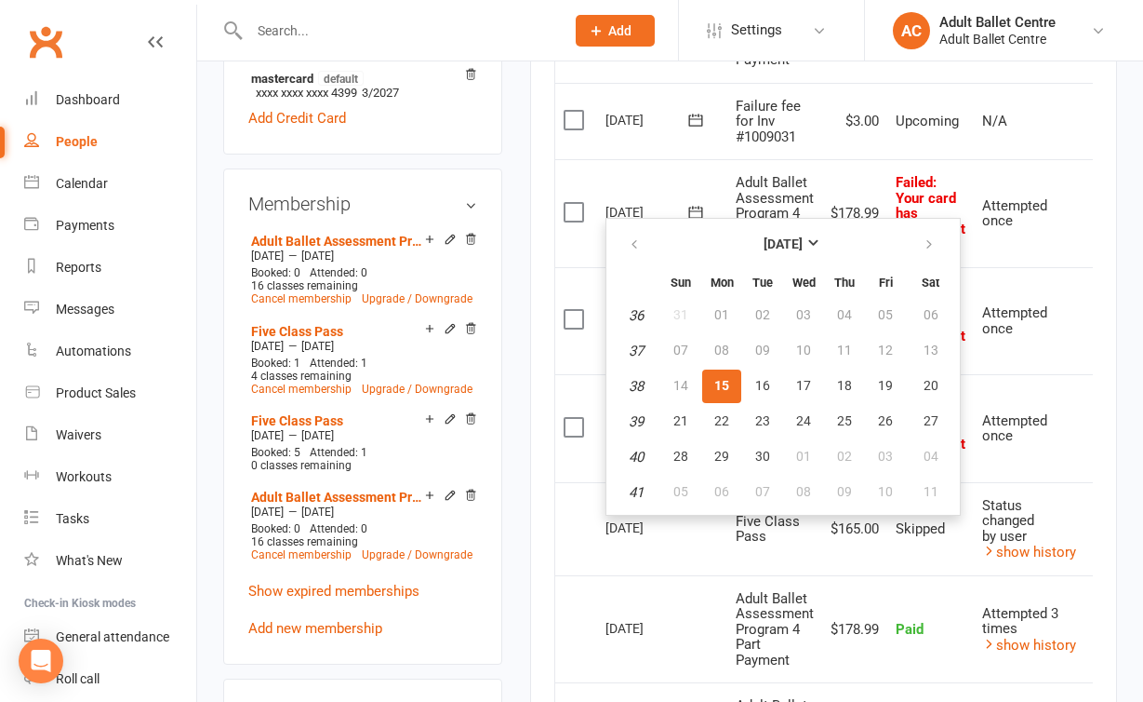
scroll to position [715, 0]
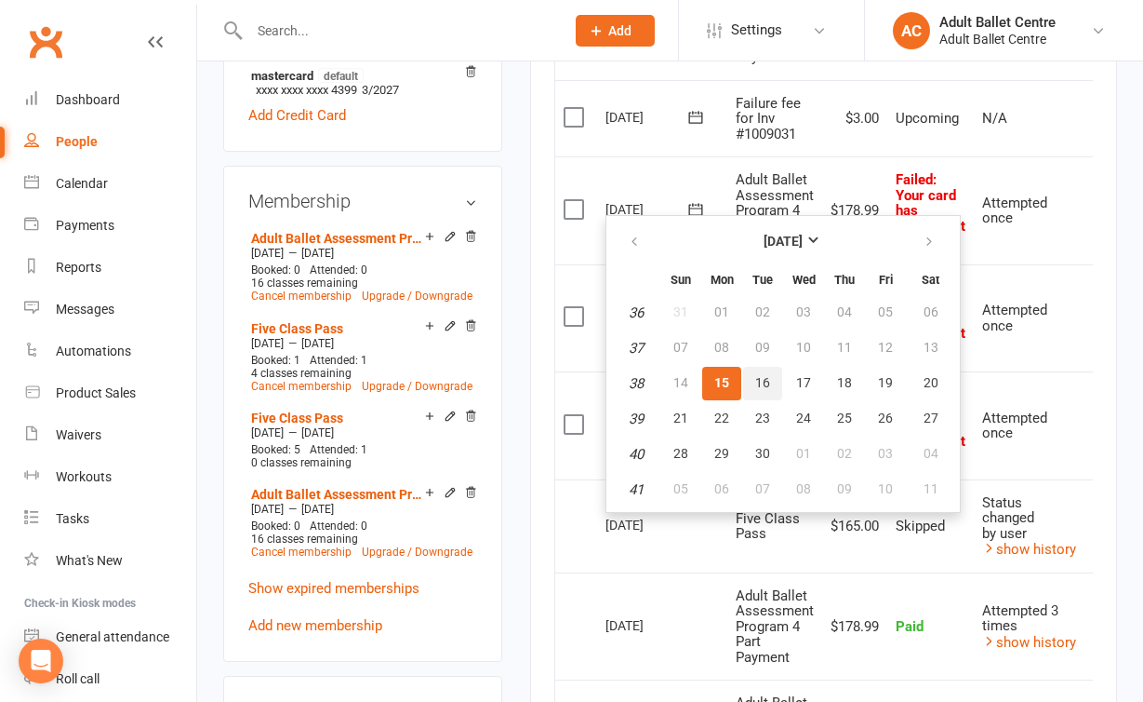
click at [771, 374] on button "16" at bounding box center [762, 383] width 39 height 33
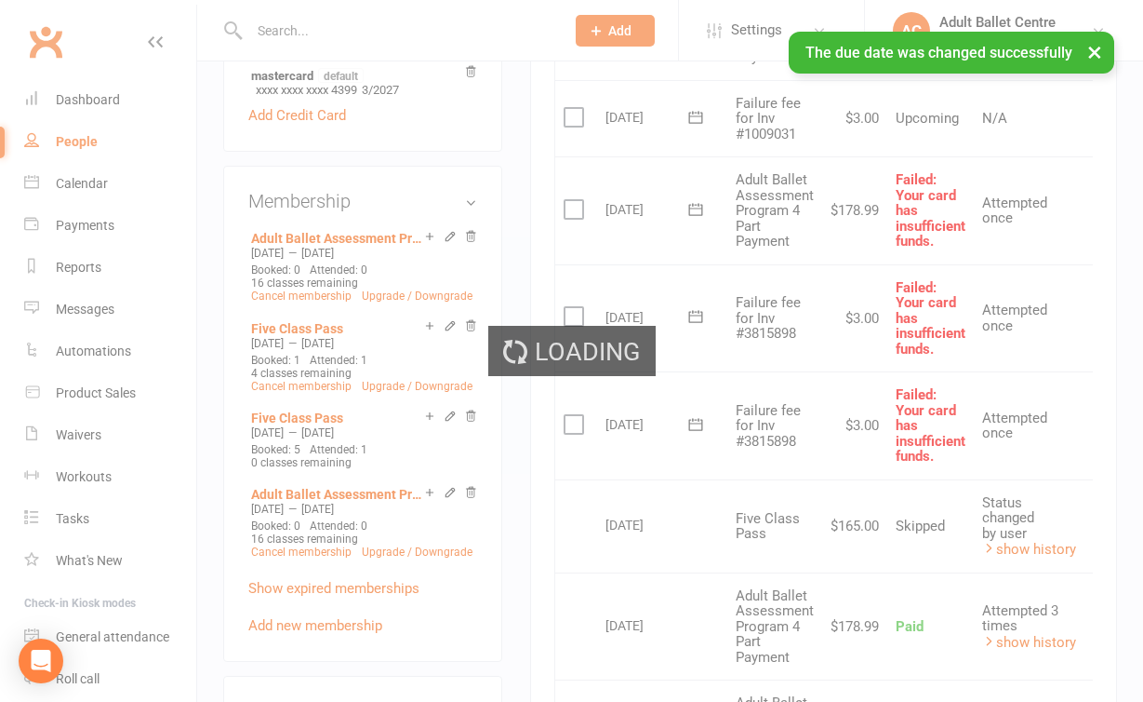
click at [696, 303] on div "Loading" at bounding box center [571, 351] width 1143 height 702
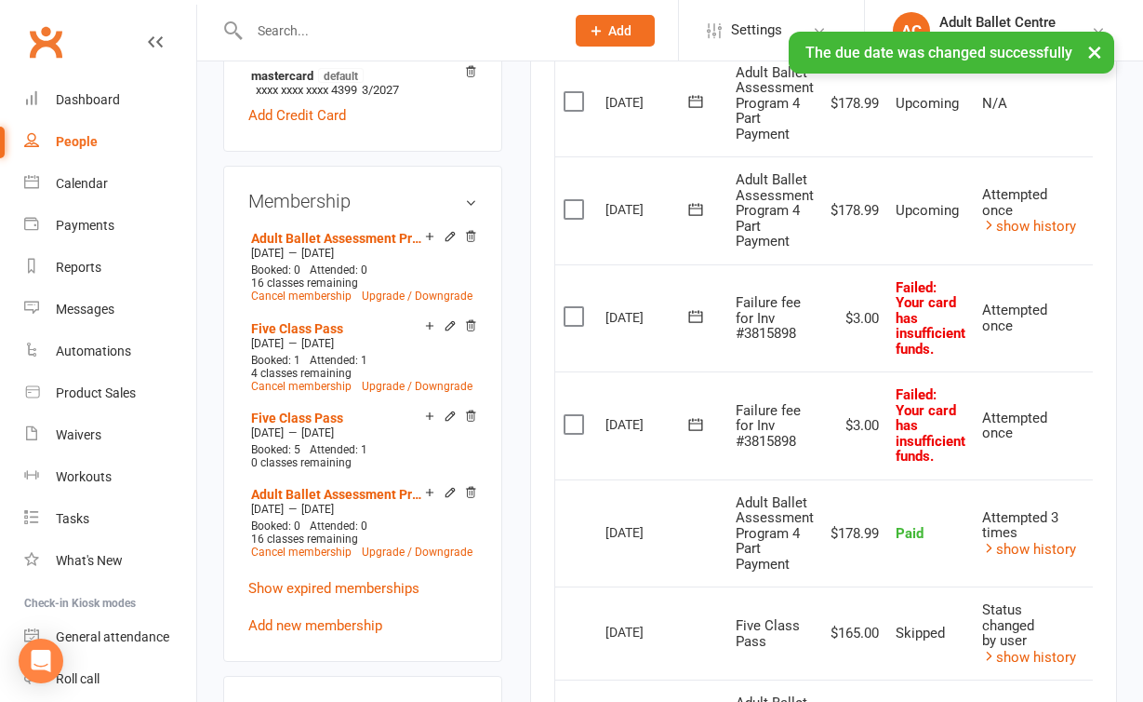
click at [698, 312] on icon at bounding box center [696, 316] width 14 height 12
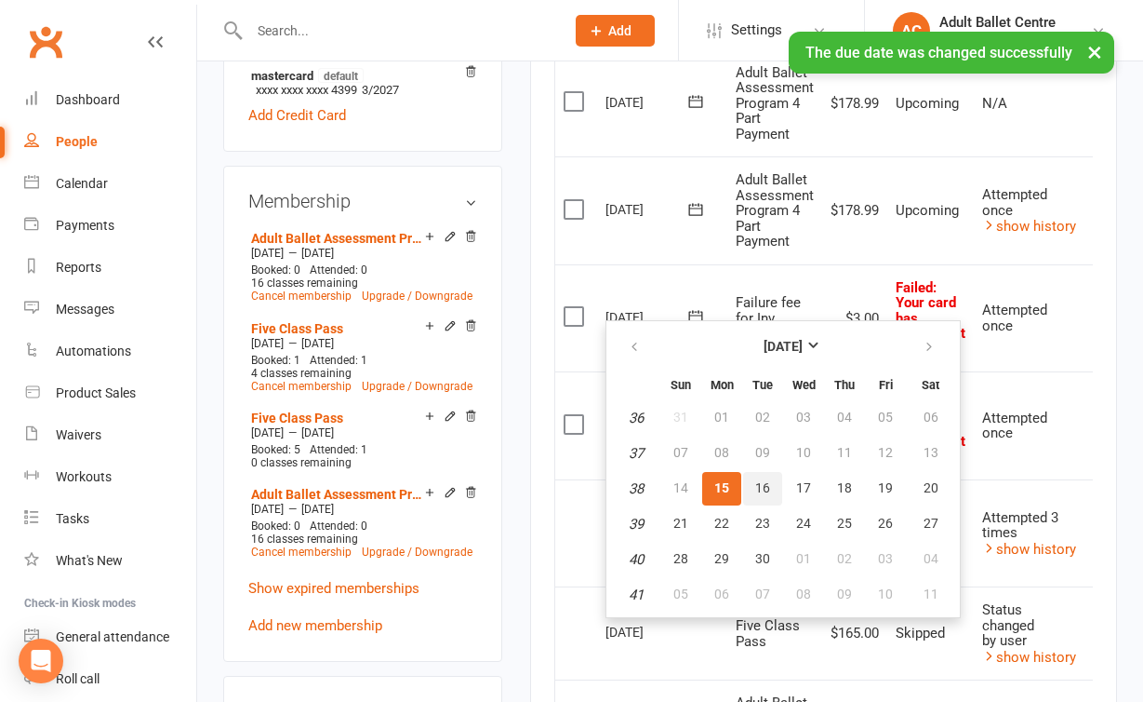
click at [771, 487] on button "16" at bounding box center [762, 488] width 39 height 33
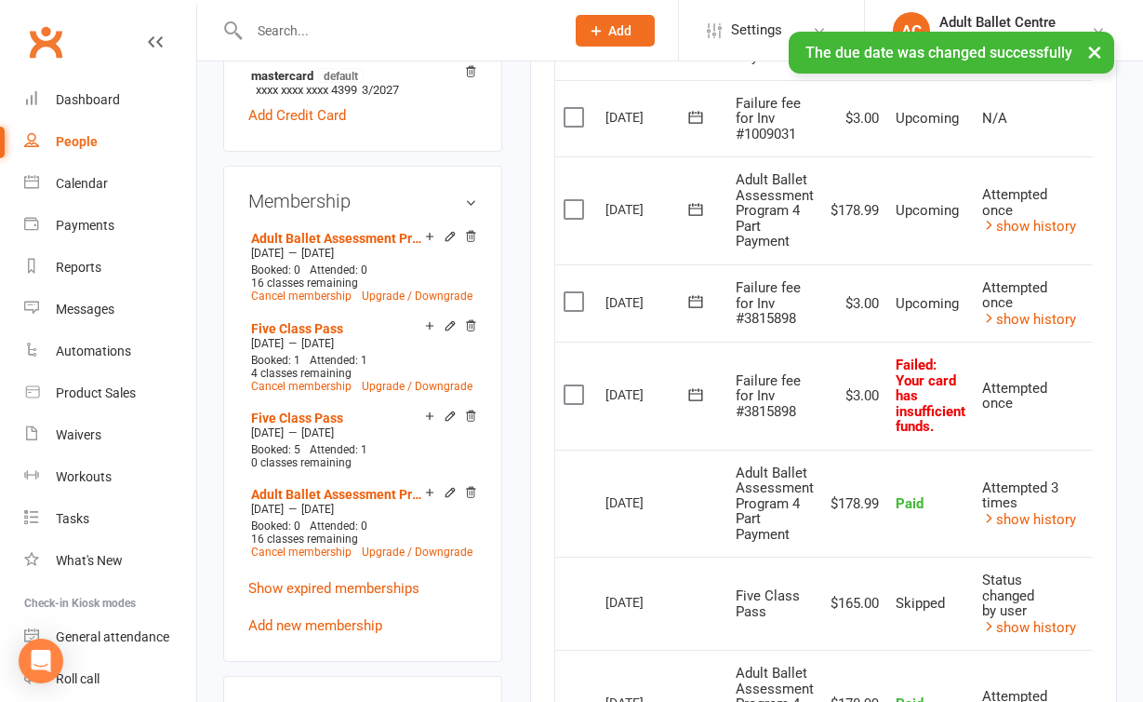
click at [691, 390] on icon at bounding box center [696, 394] width 19 height 19
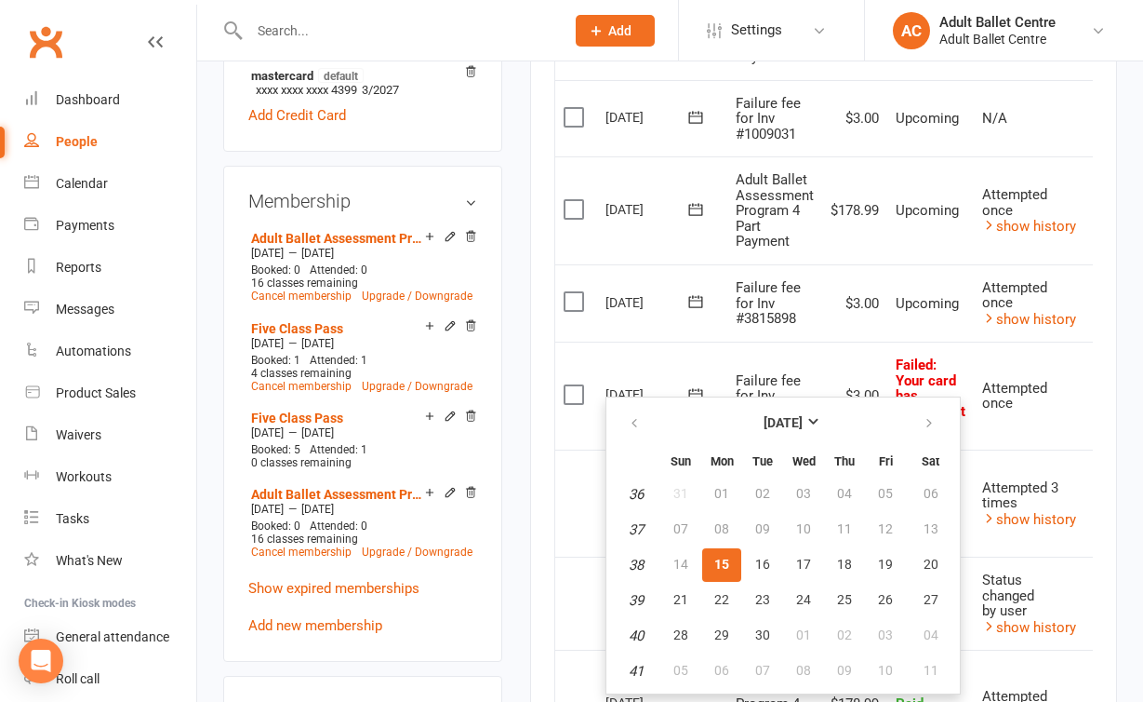
click at [710, 359] on td "[DATE] [DATE]" at bounding box center [662, 395] width 130 height 108
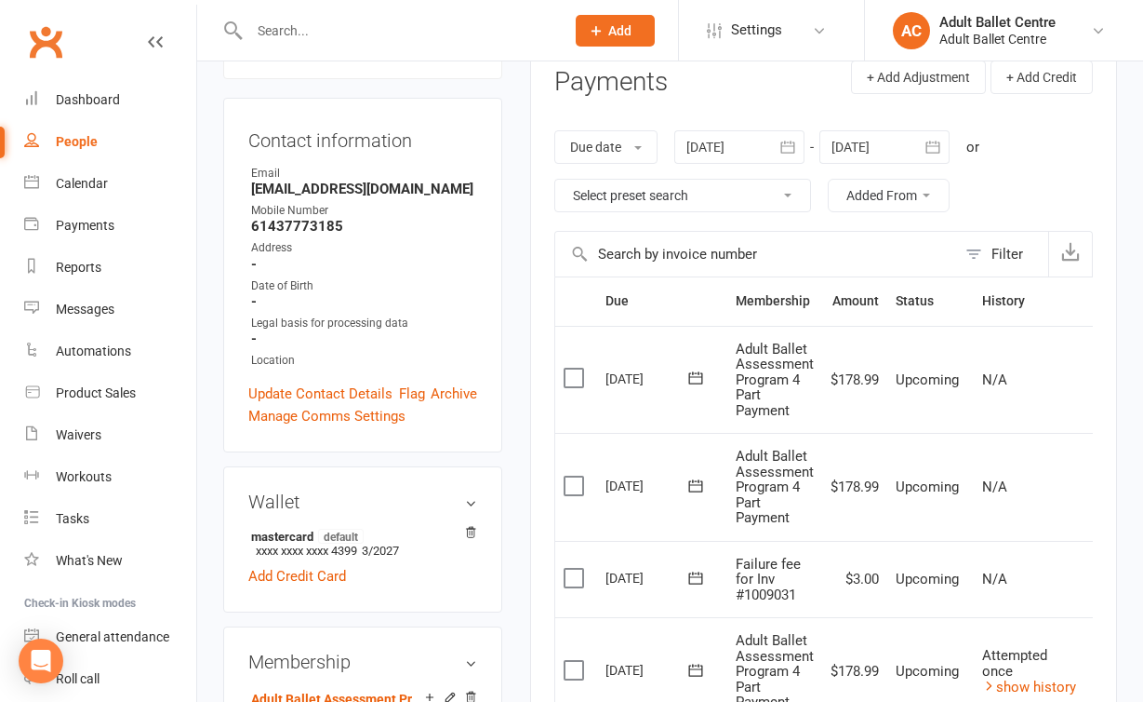
scroll to position [249, 0]
